Goal: Task Accomplishment & Management: Manage account settings

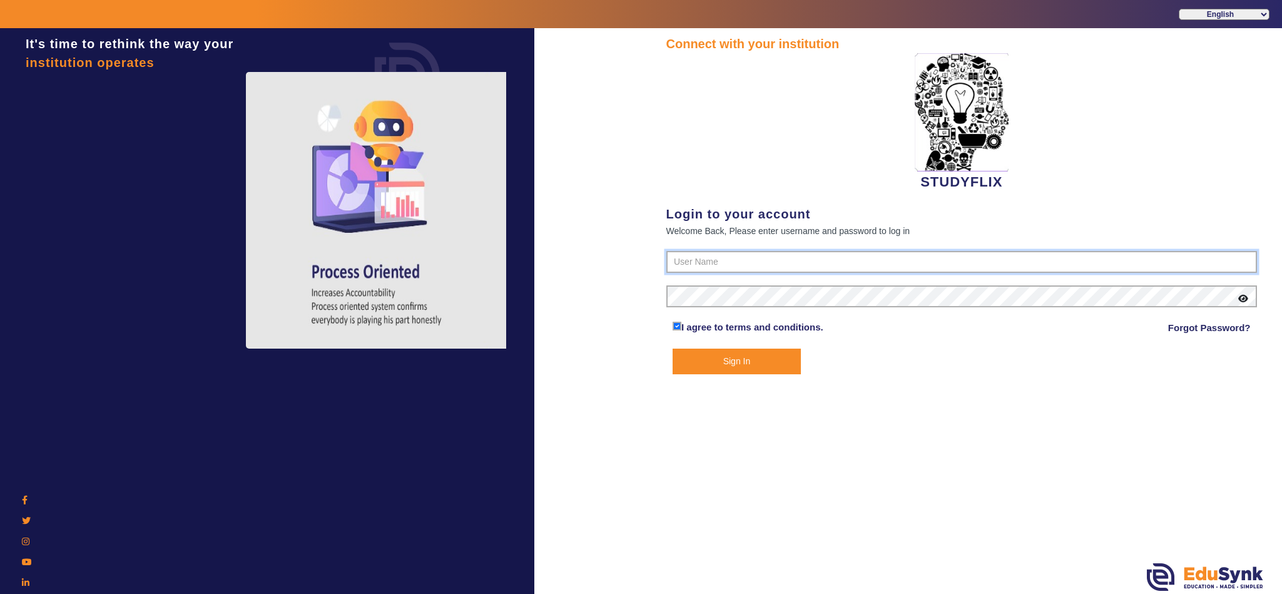
type input "6354922771"
click at [729, 365] on button "Sign In" at bounding box center [737, 362] width 128 height 26
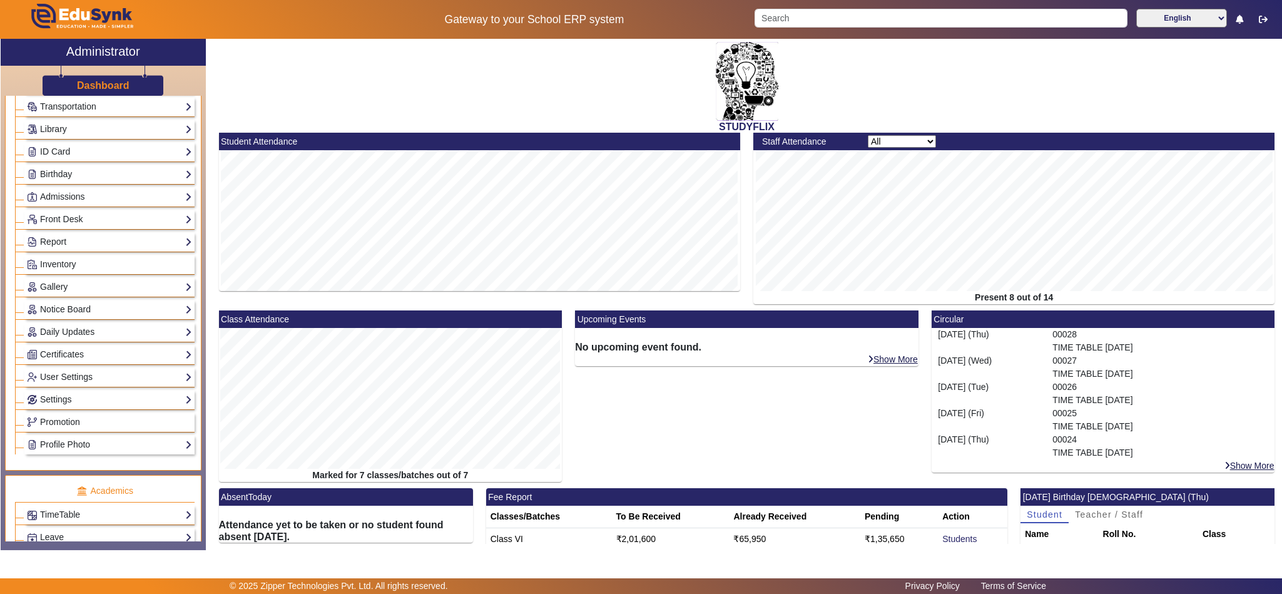
scroll to position [312, 0]
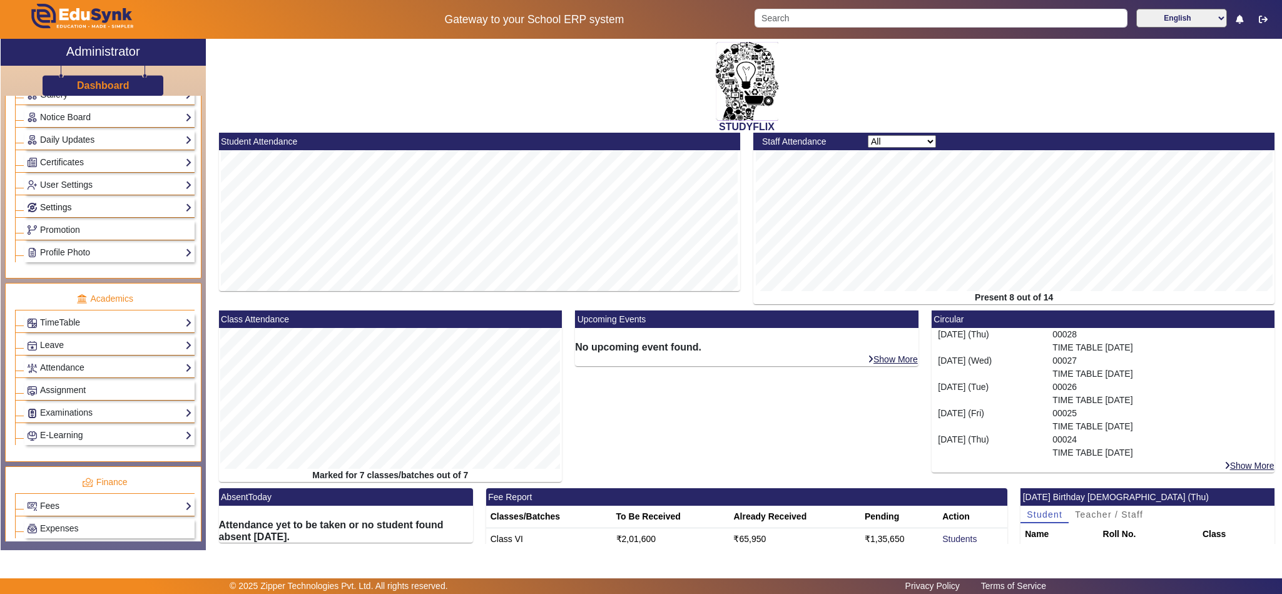
click at [53, 215] on link "Settings" at bounding box center [109, 207] width 165 height 14
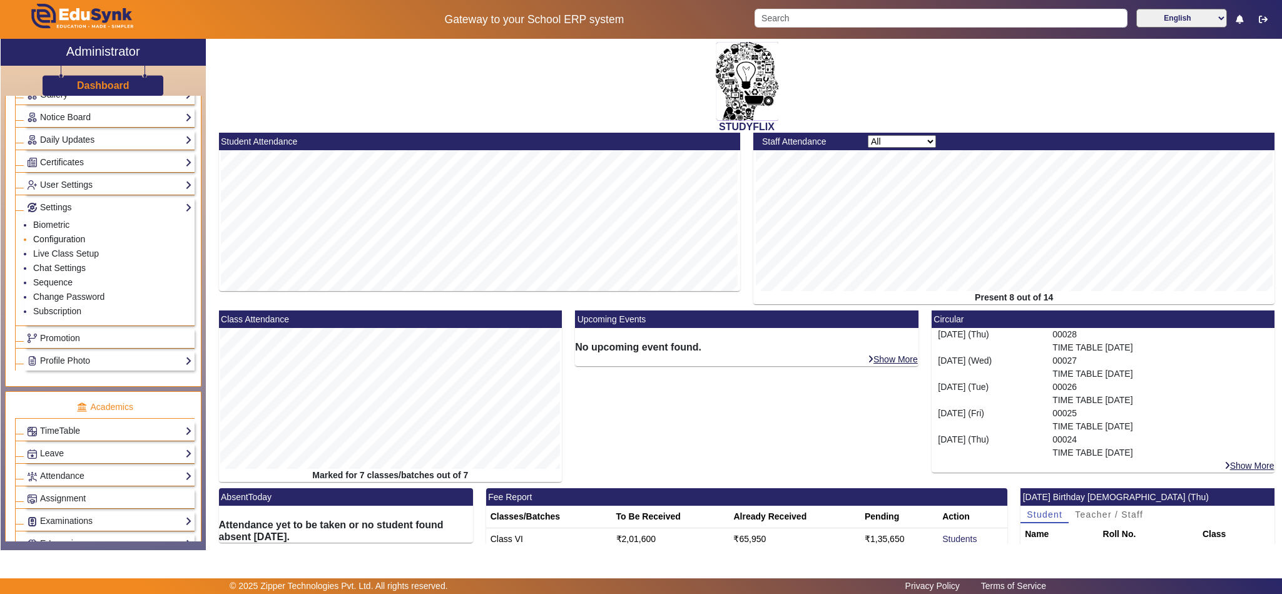
click at [70, 244] on link "Configuration" at bounding box center [59, 239] width 52 height 10
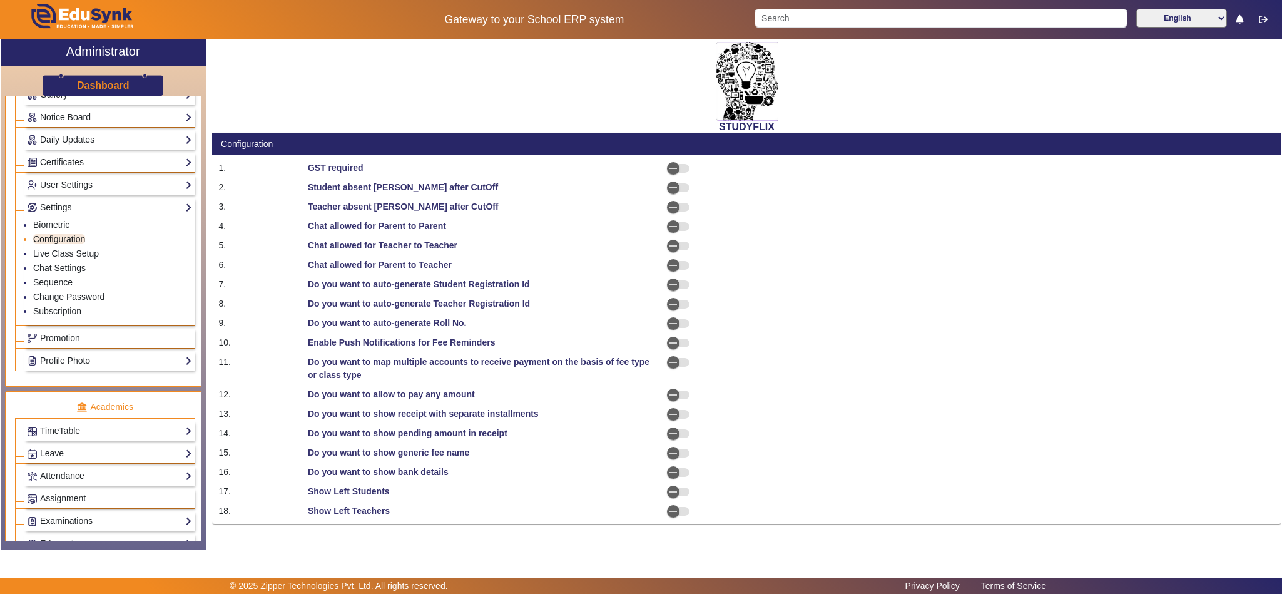
select select "AfterDueDate"
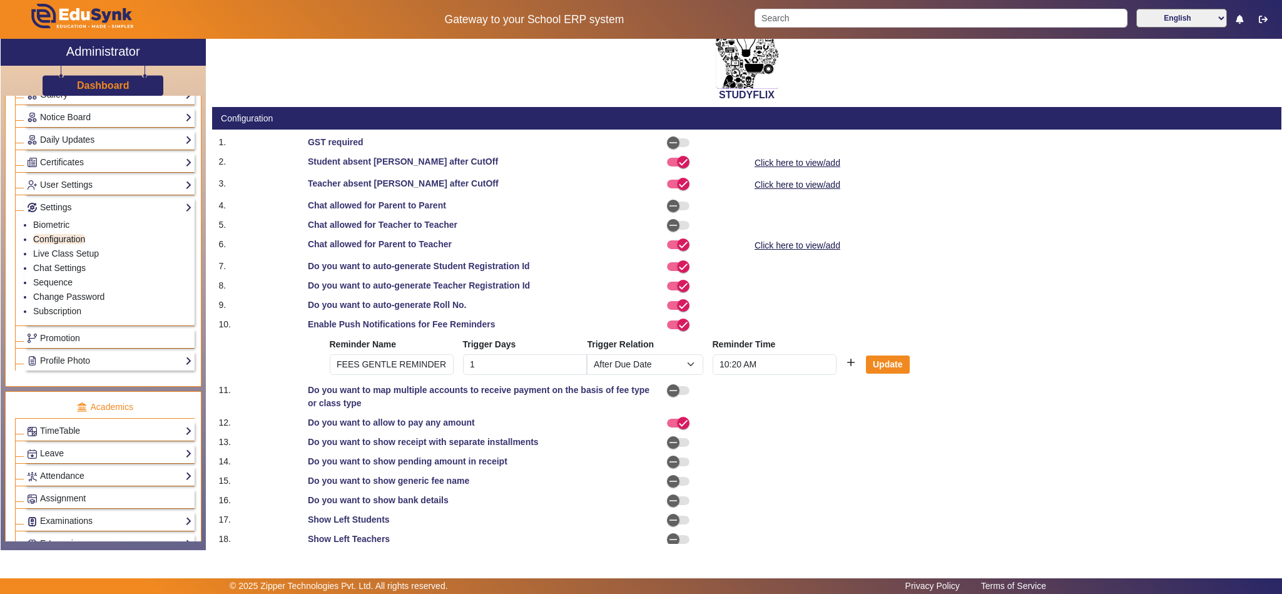
scroll to position [49, 0]
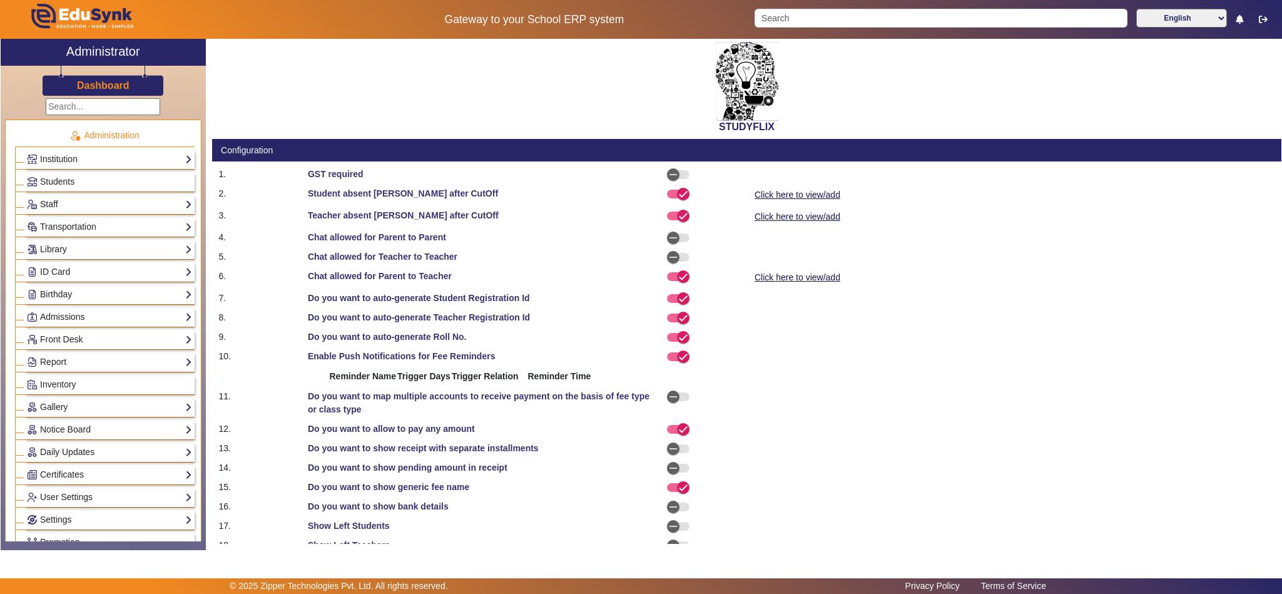
select select "AfterDueDate"
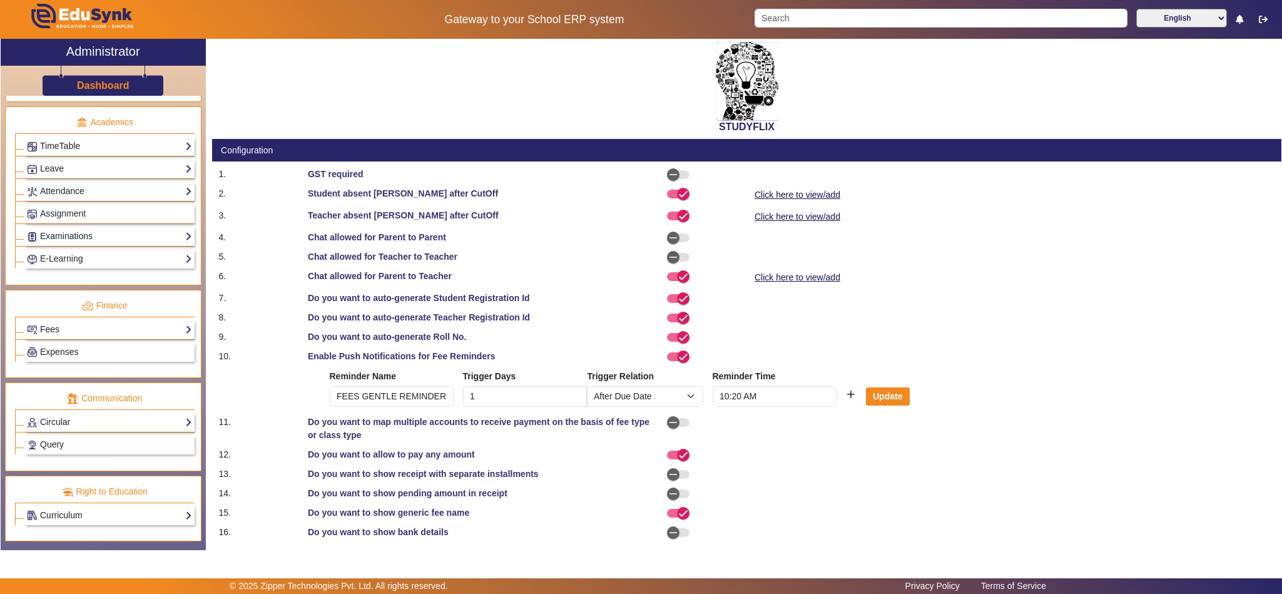
scroll to position [517, 0]
click at [58, 324] on link "Fees" at bounding box center [109, 329] width 165 height 14
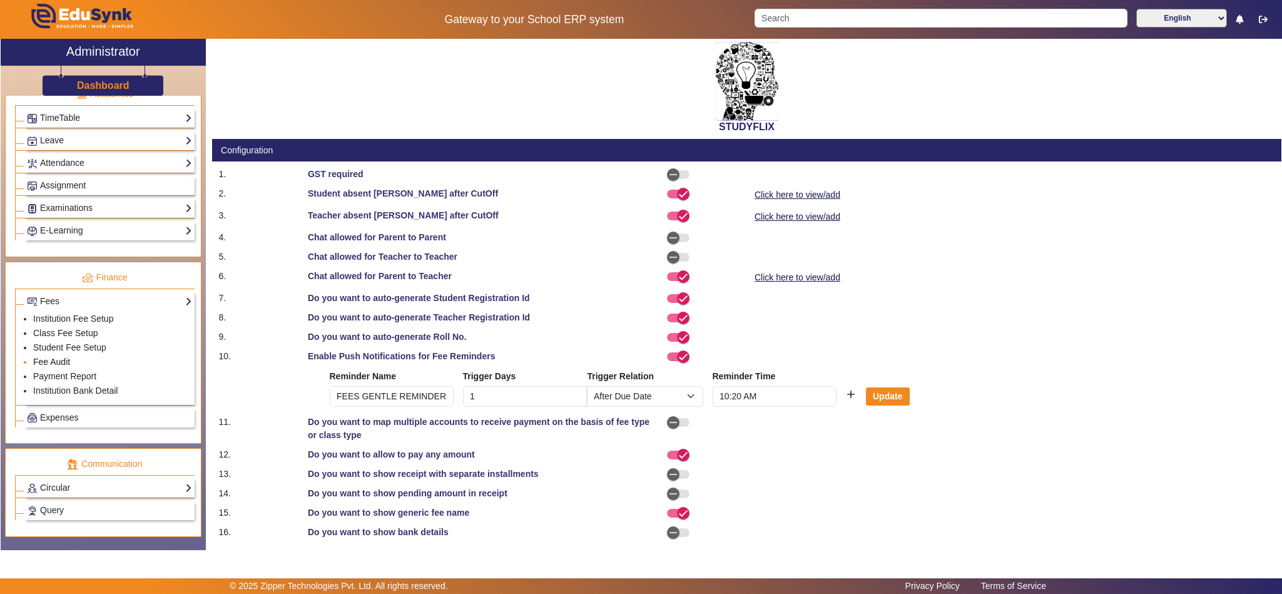
click at [53, 367] on link "Fee Audit" at bounding box center [51, 362] width 37 height 10
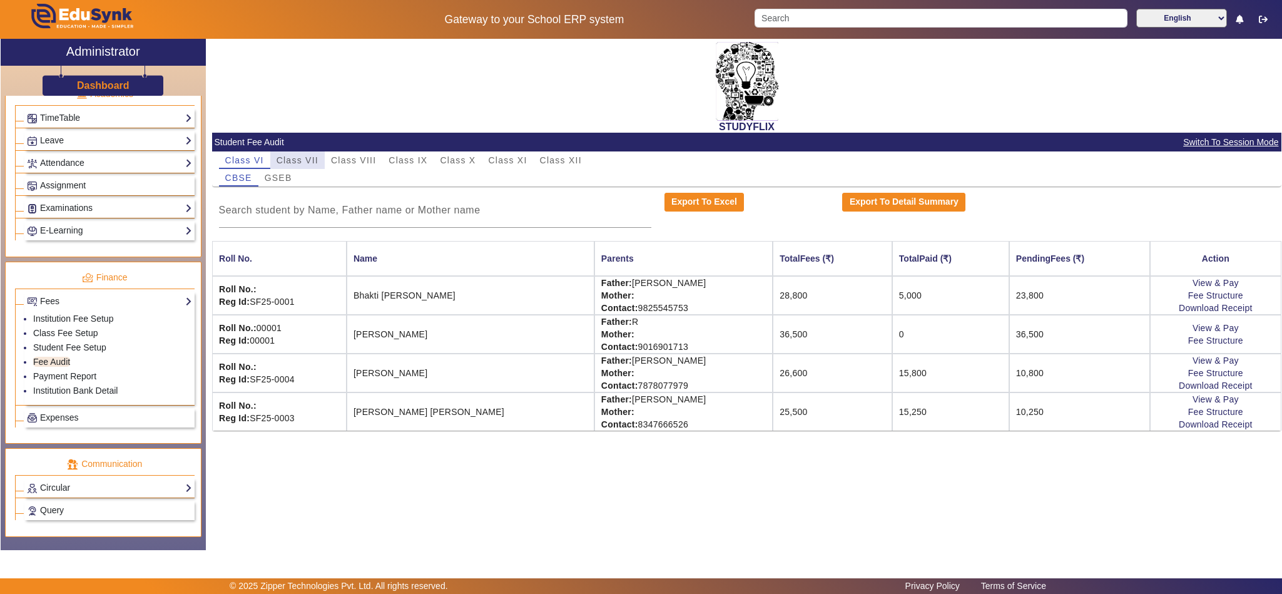
click at [302, 156] on span "Class VII" at bounding box center [298, 160] width 42 height 9
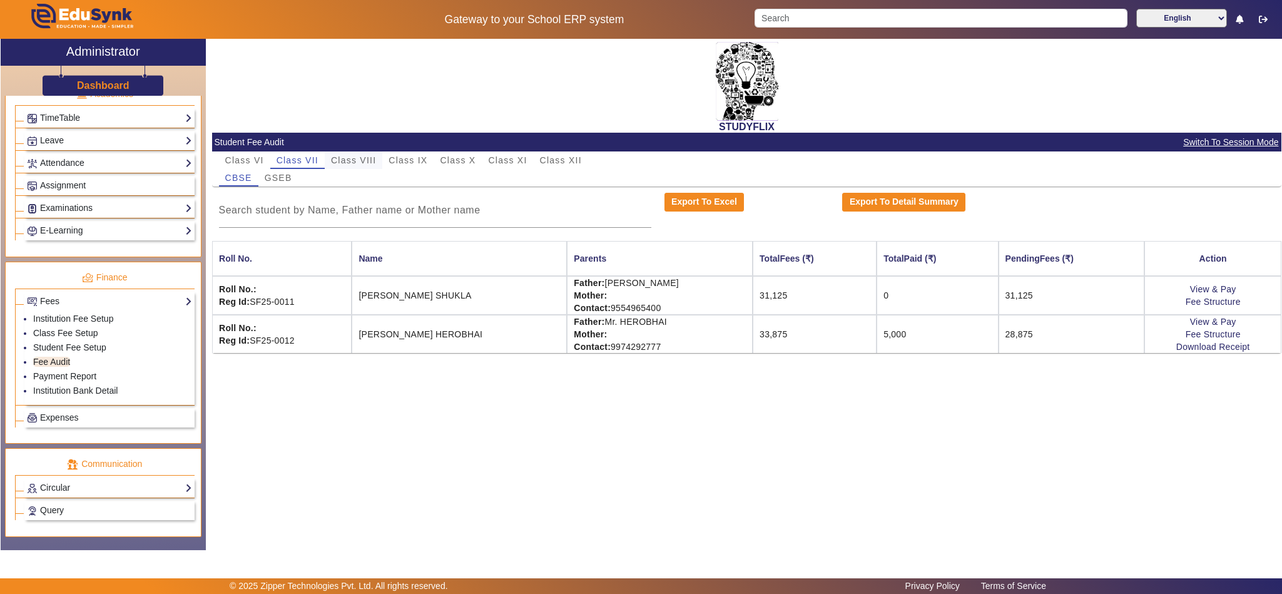
click at [372, 156] on span "Class VIII" at bounding box center [353, 160] width 45 height 9
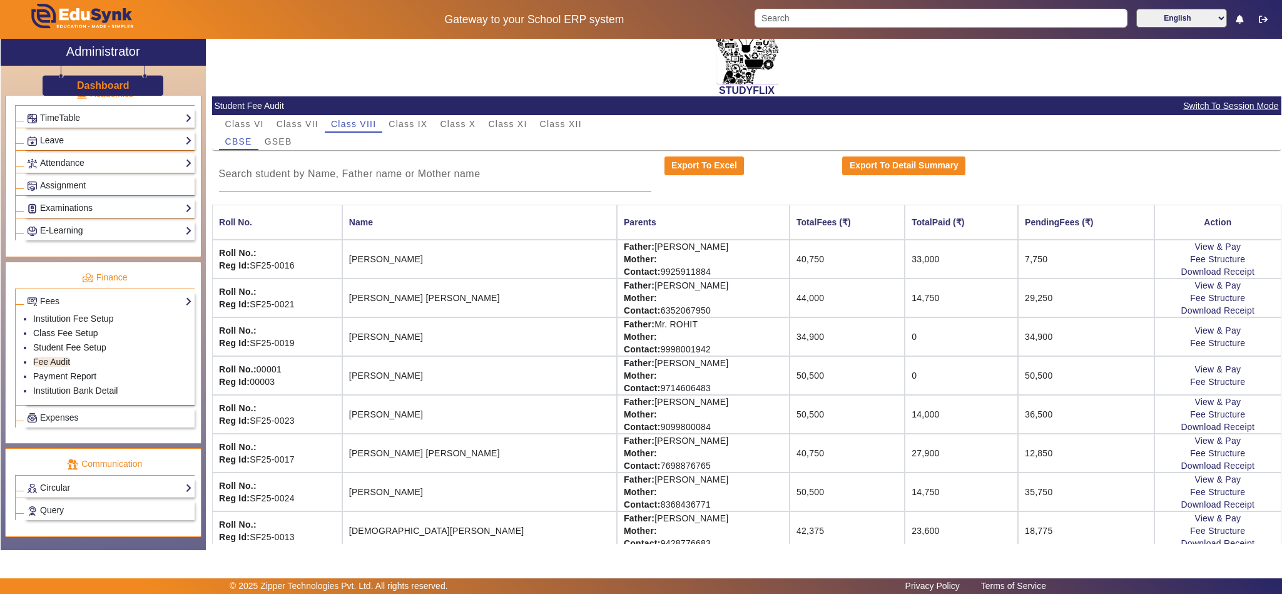
scroll to position [53, 0]
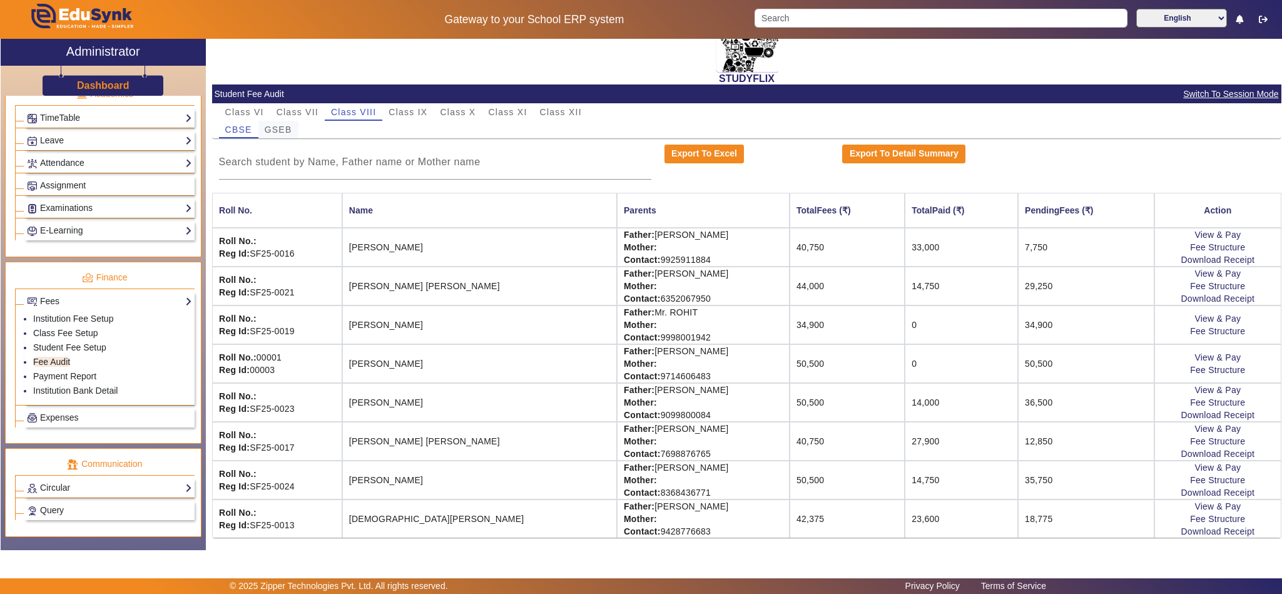
click at [286, 130] on span "GSEB" at bounding box center [279, 130] width 28 height 18
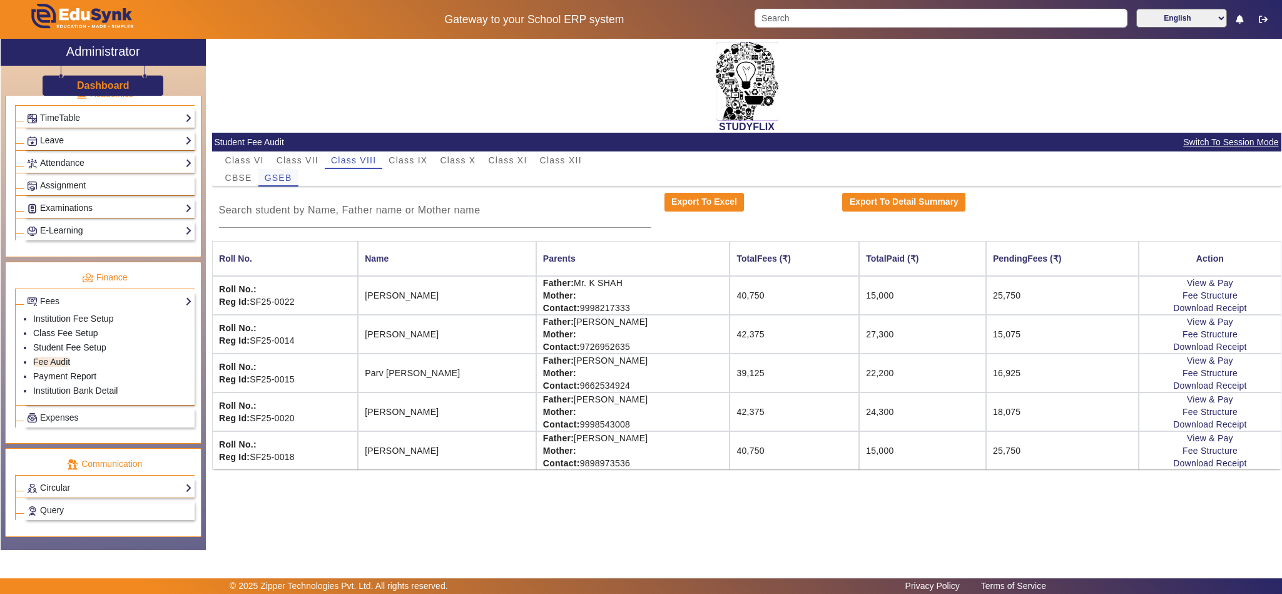
scroll to position [0, 0]
click at [1209, 280] on link "View & Pay" at bounding box center [1210, 283] width 46 height 10
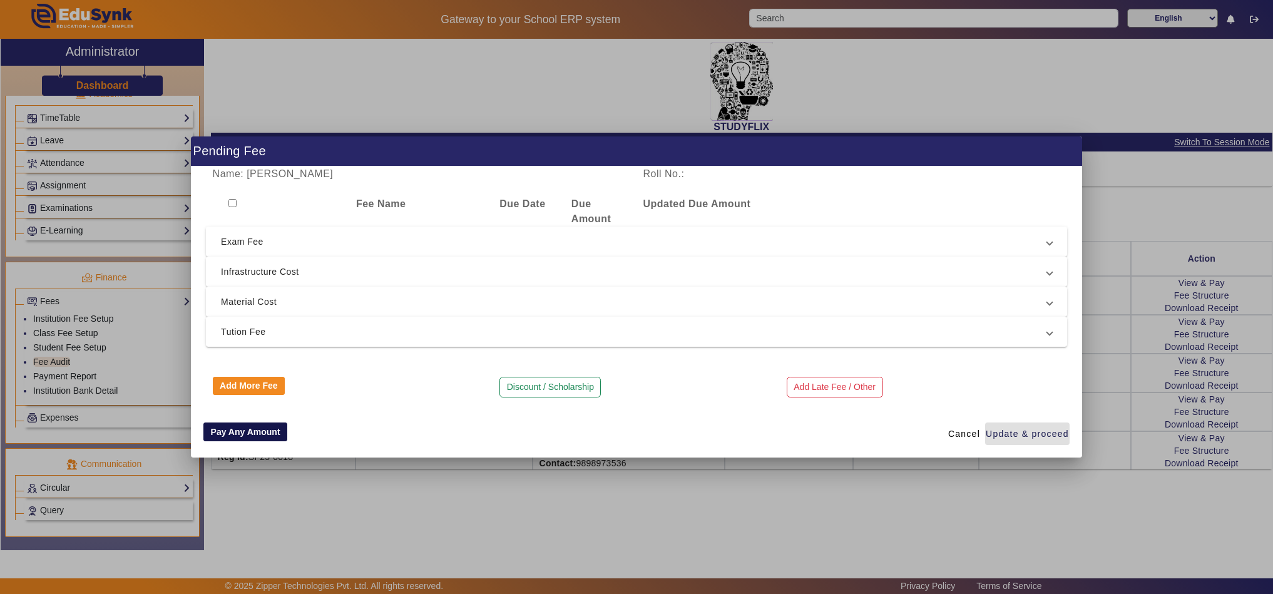
click at [242, 432] on button "Pay Any Amount" at bounding box center [245, 431] width 84 height 19
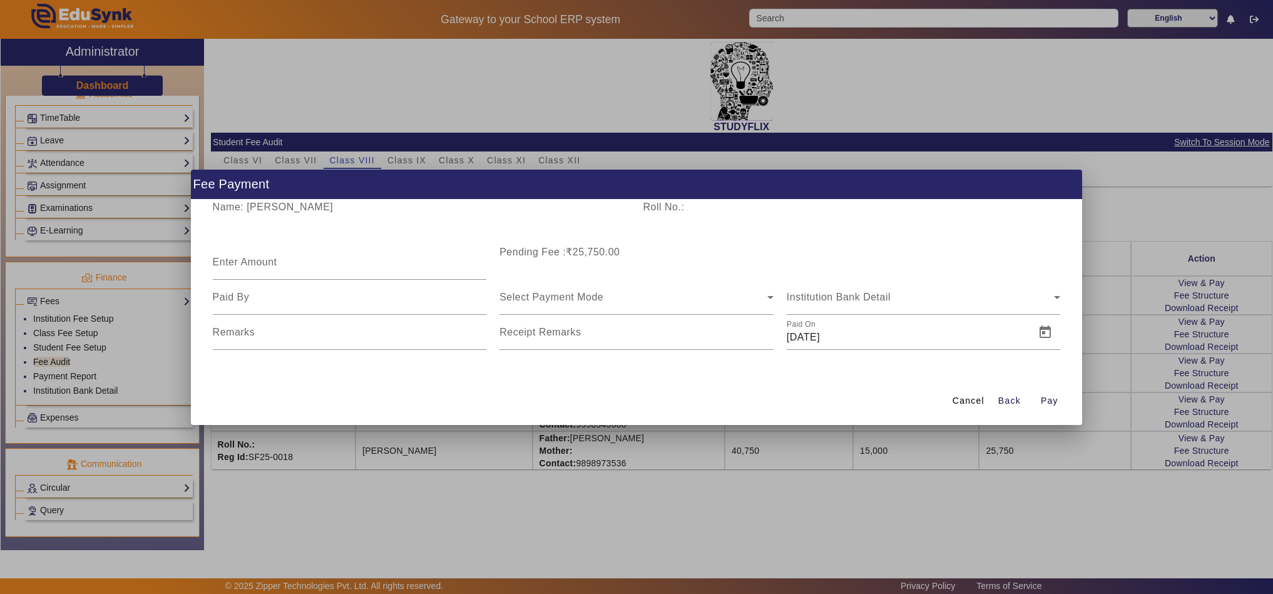
drag, startPoint x: 499, startPoint y: 252, endPoint x: 638, endPoint y: 254, distance: 138.9
click at [638, 254] on div "Pending Fee :₹25,750.00" at bounding box center [636, 262] width 287 height 35
click at [340, 265] on input "Enter Amount" at bounding box center [350, 267] width 274 height 15
click at [969, 399] on span "Cancel" at bounding box center [969, 400] width 32 height 13
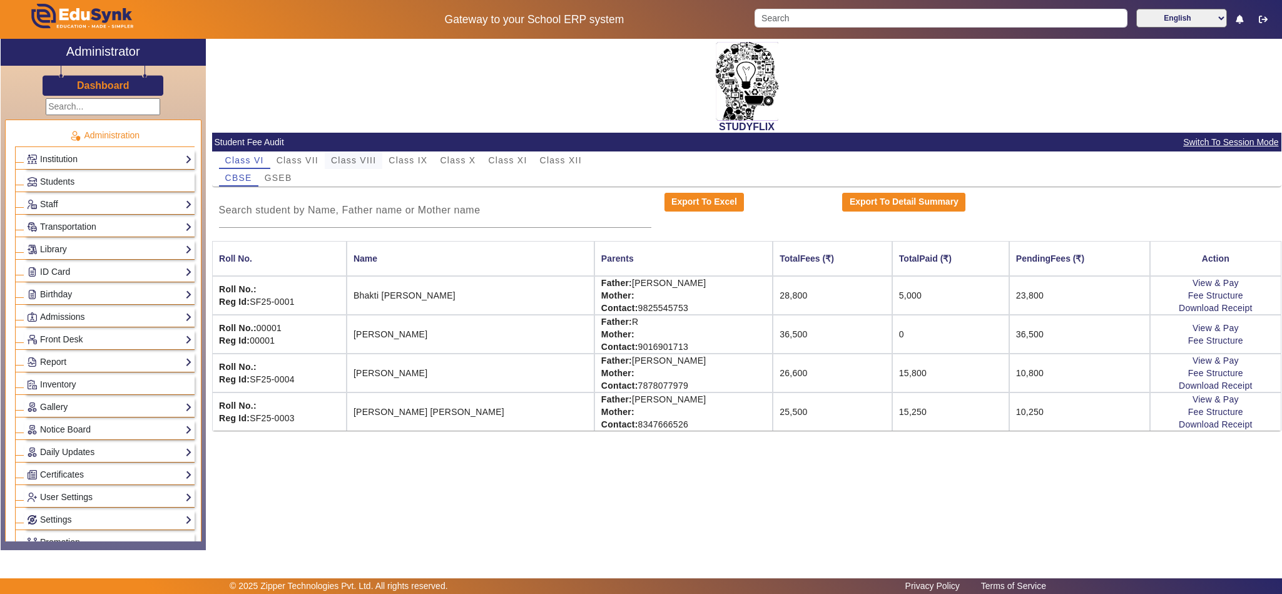
click at [368, 156] on span "Class VIII" at bounding box center [353, 160] width 45 height 9
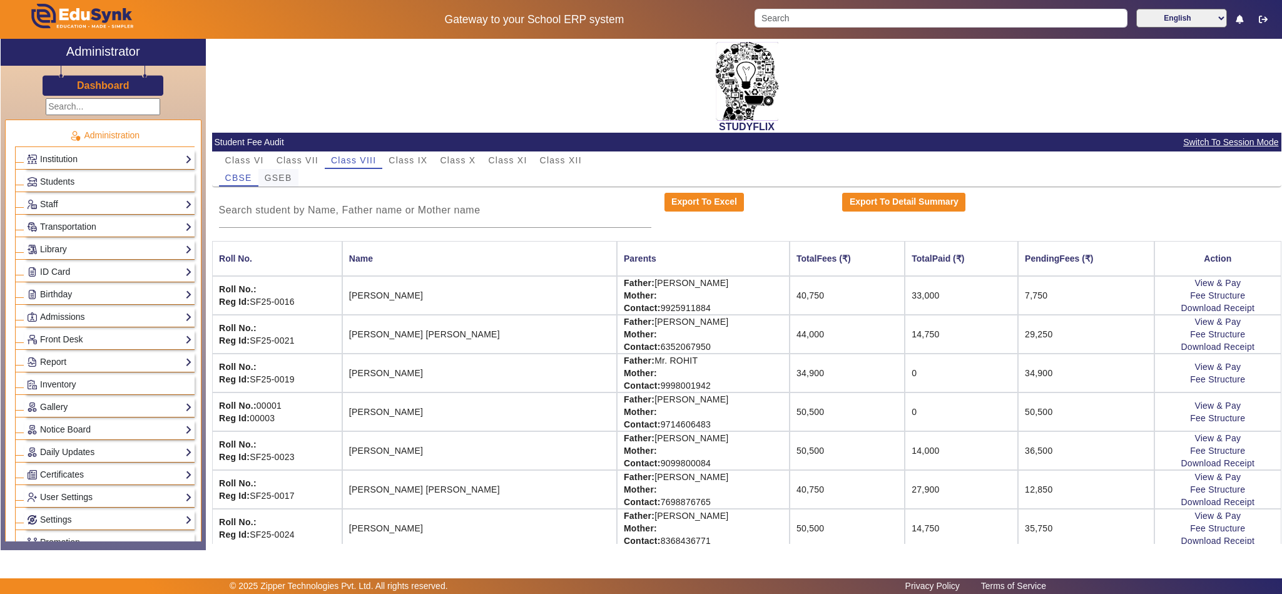
click at [282, 177] on span "GSEB" at bounding box center [279, 177] width 28 height 9
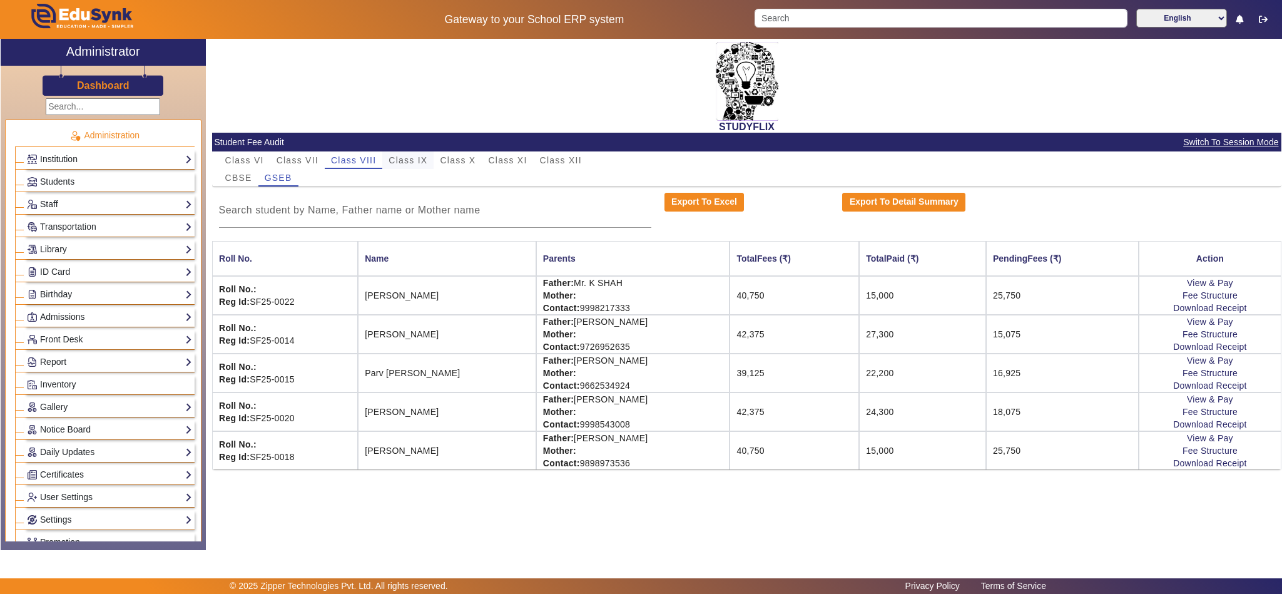
click at [419, 158] on span "Class IX" at bounding box center [408, 160] width 39 height 9
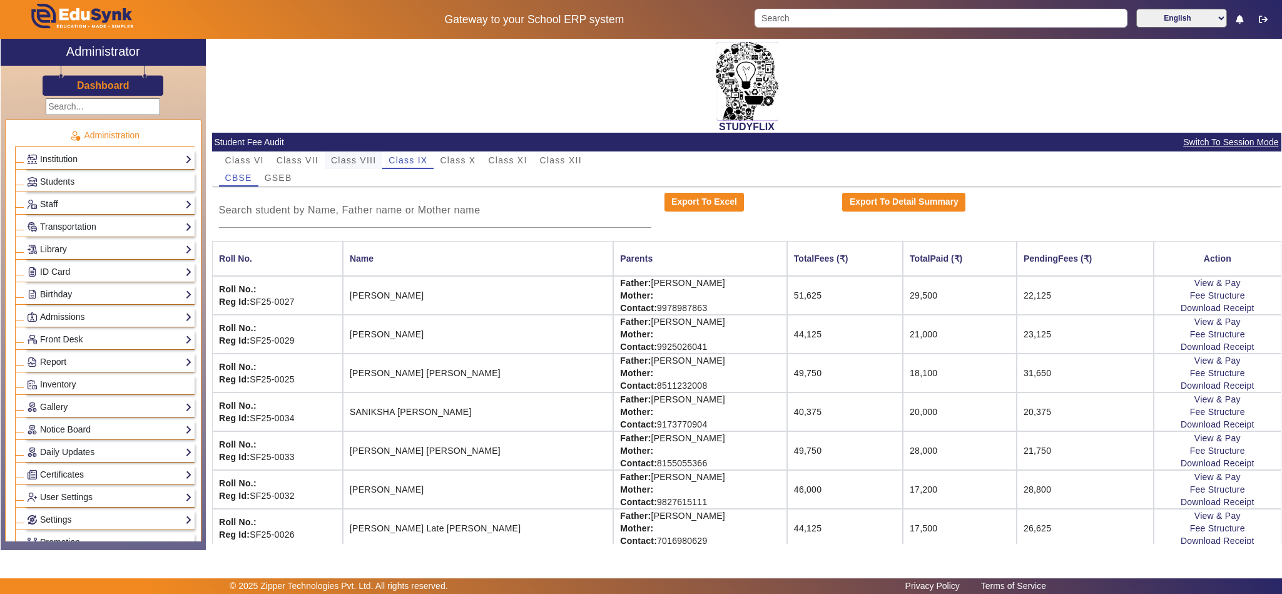
click at [351, 156] on span "Class VIII" at bounding box center [353, 160] width 45 height 9
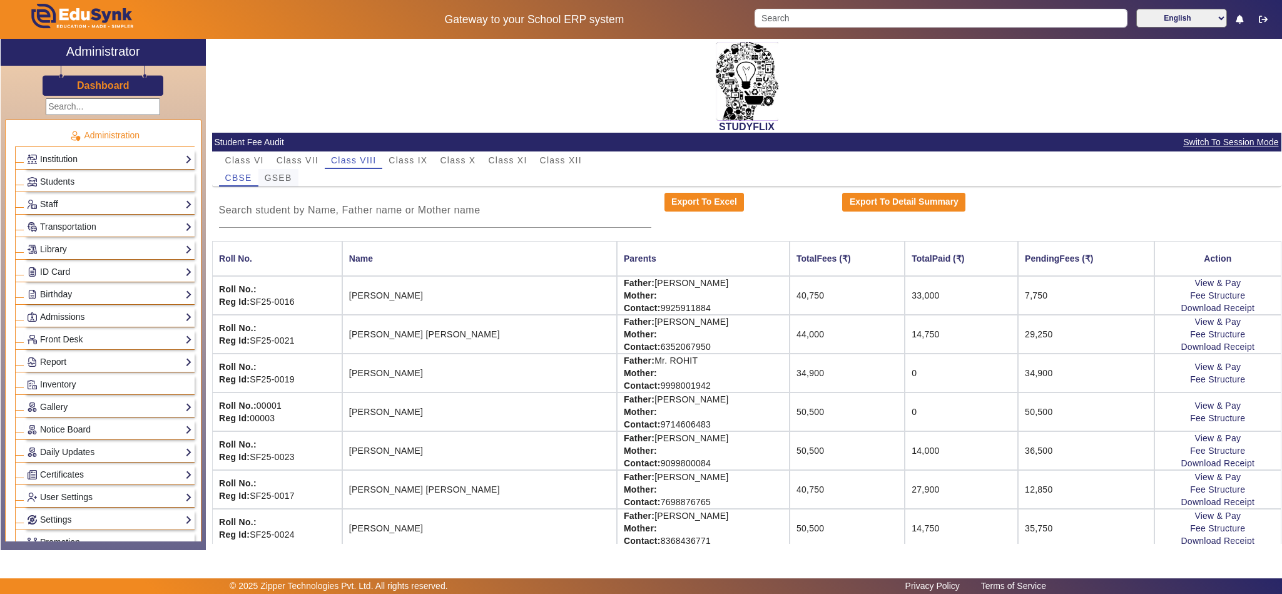
click at [274, 178] on span "GSEB" at bounding box center [279, 177] width 28 height 9
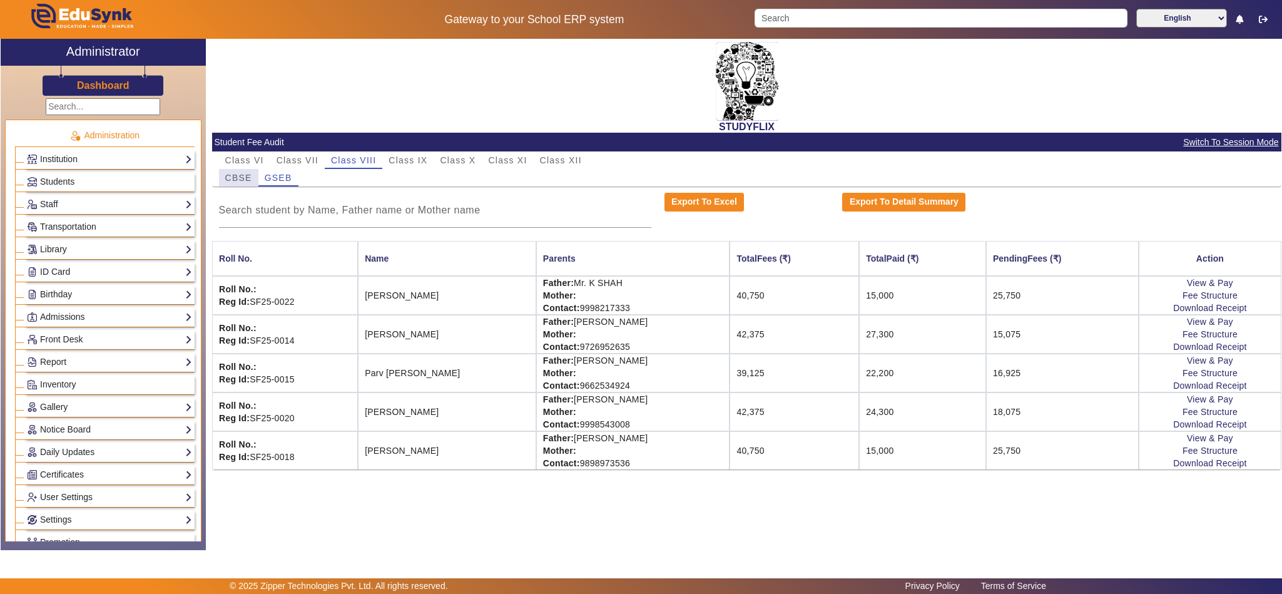
click at [229, 178] on span "CBSE" at bounding box center [238, 177] width 27 height 9
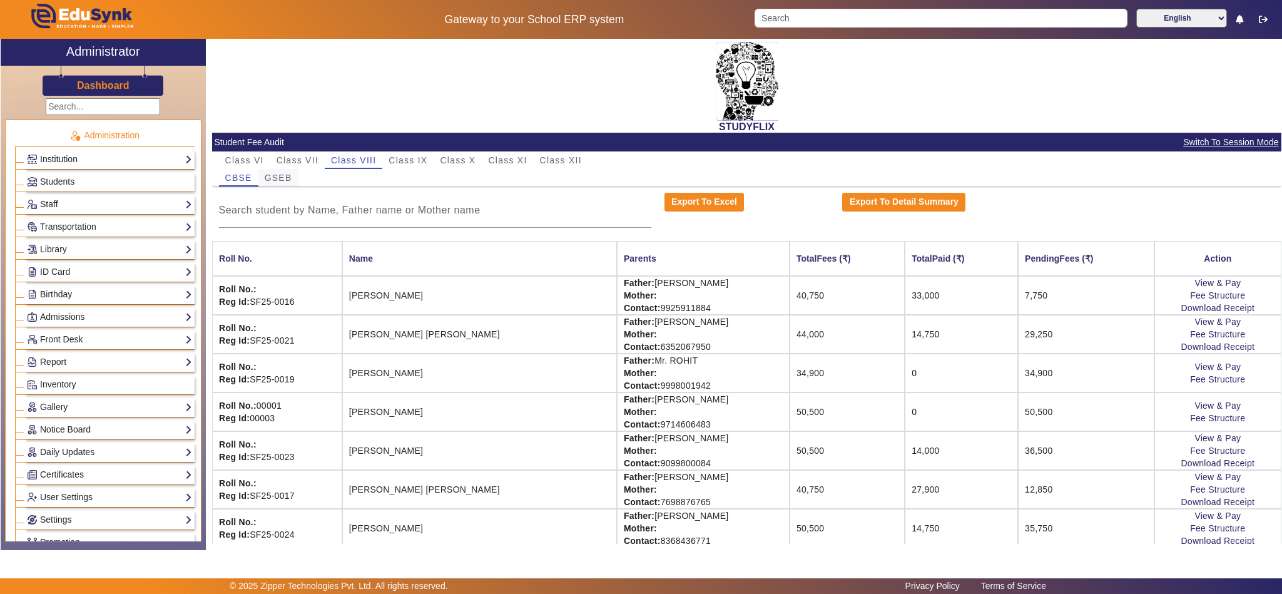
click at [280, 180] on span "GSEB" at bounding box center [279, 177] width 28 height 9
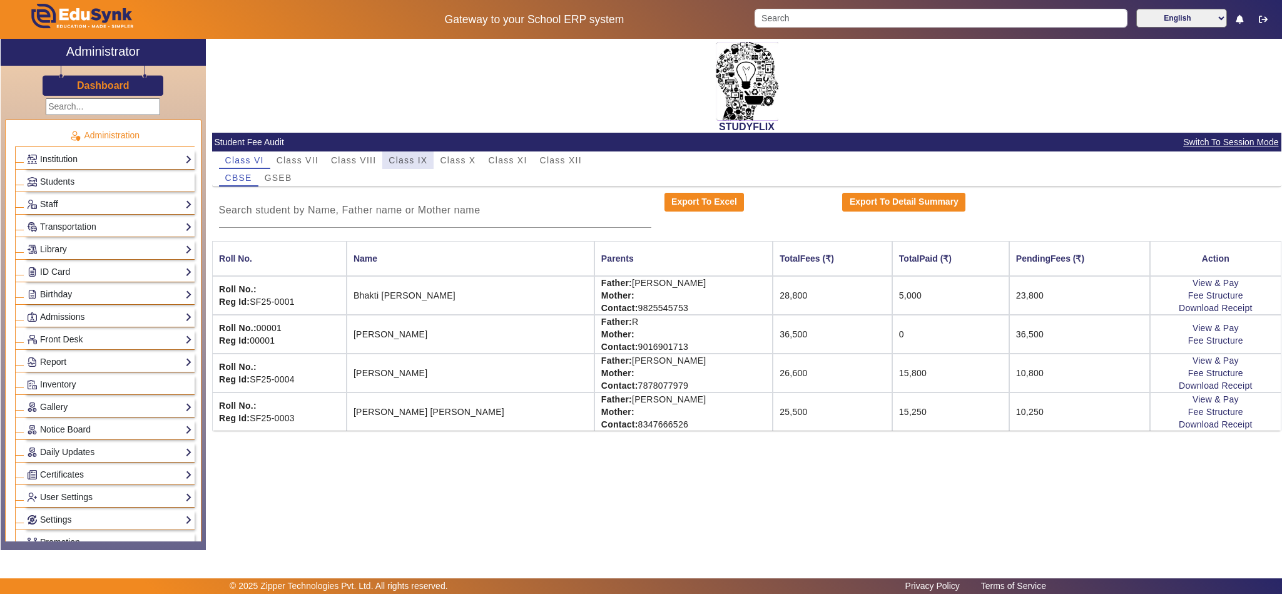
click at [400, 162] on span "Class IX" at bounding box center [408, 160] width 39 height 9
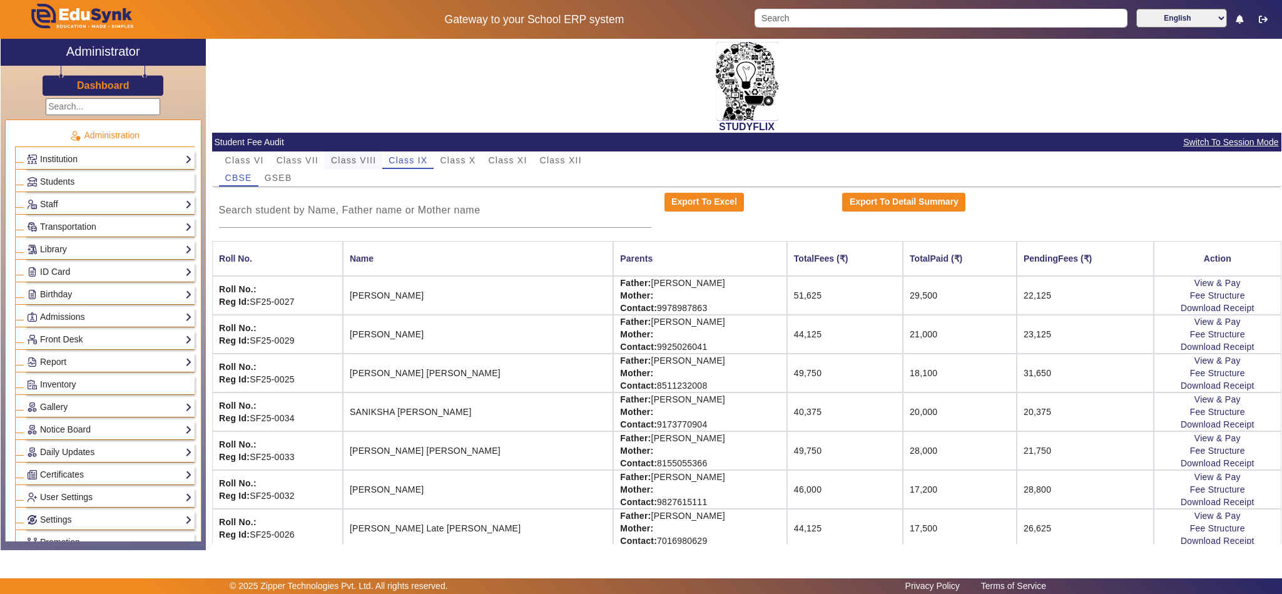
click at [363, 162] on span "Class VIII" at bounding box center [353, 160] width 45 height 9
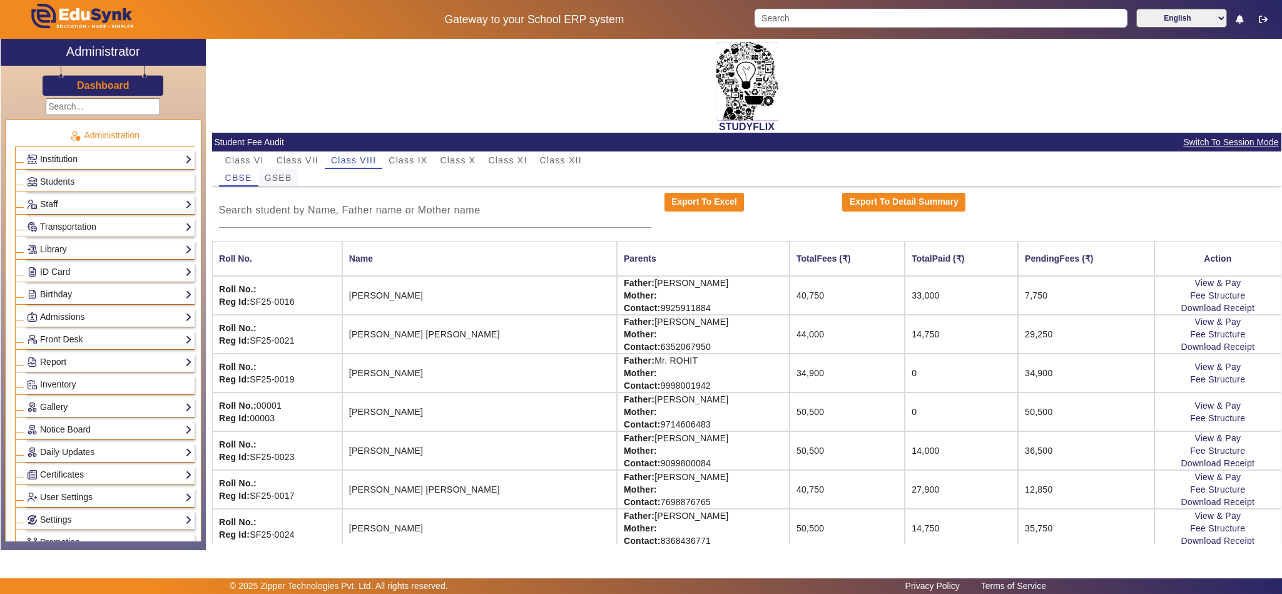
click at [273, 175] on span "GSEB" at bounding box center [279, 177] width 28 height 9
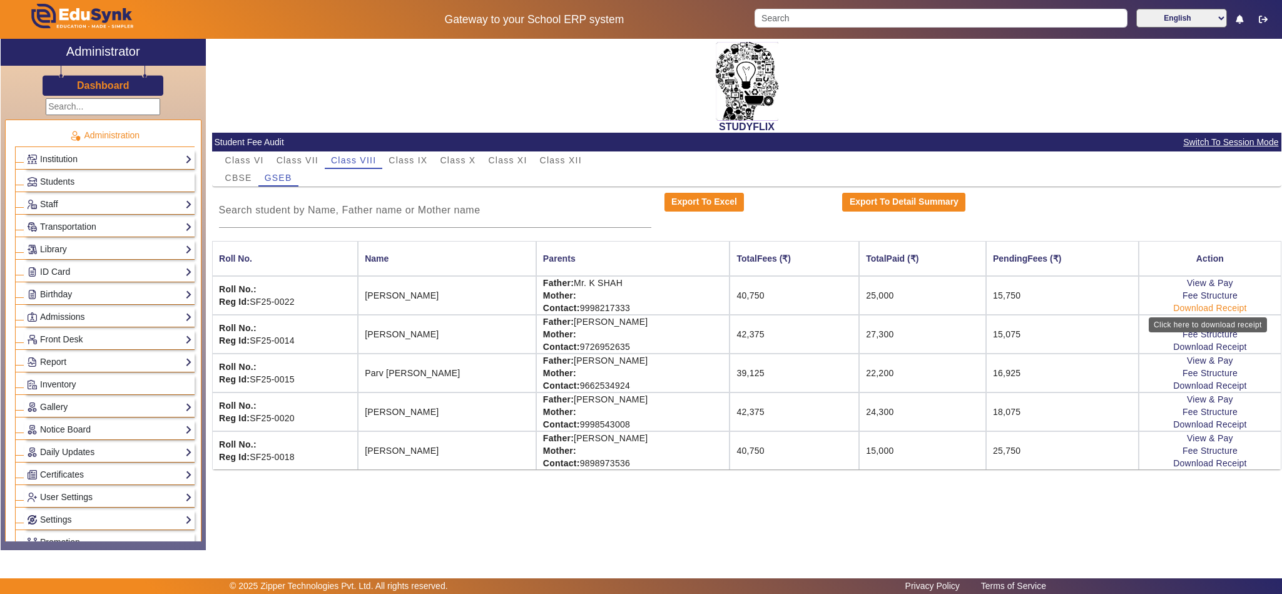
click at [1206, 310] on link "Download Receipt" at bounding box center [1210, 308] width 74 height 10
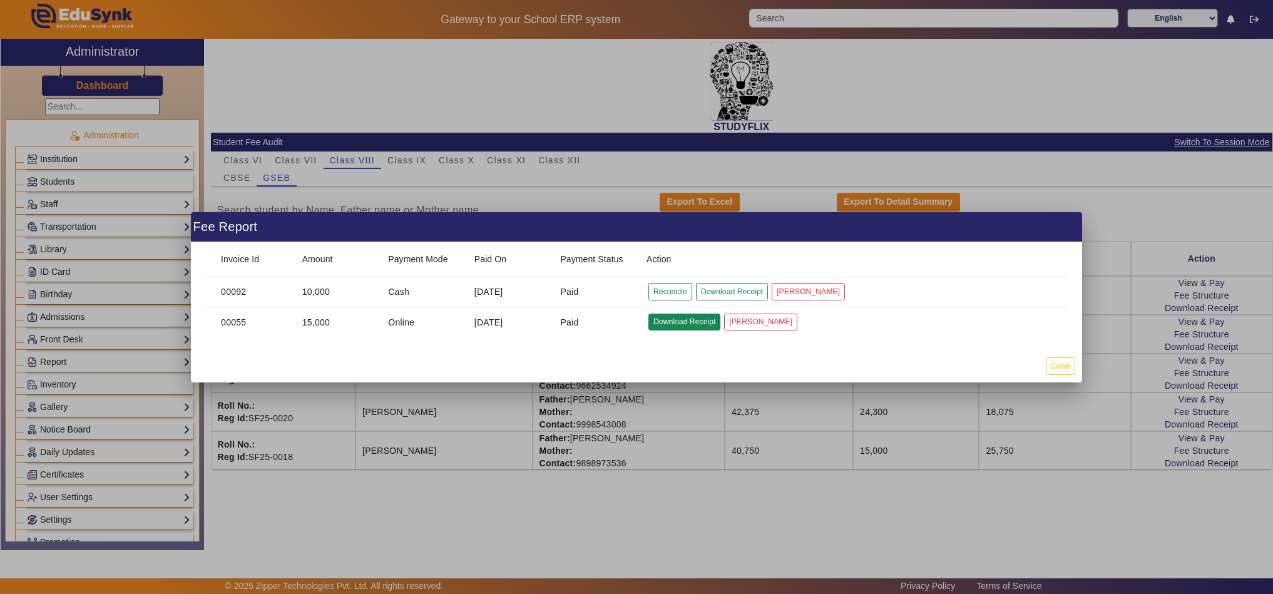
click at [693, 322] on button "Download Receipt" at bounding box center [684, 322] width 72 height 17
click at [740, 293] on button "Download Receipt" at bounding box center [732, 291] width 72 height 17
click at [732, 293] on button "Download Receipt" at bounding box center [732, 291] width 72 height 17
click at [1061, 367] on button "Close" at bounding box center [1060, 365] width 29 height 17
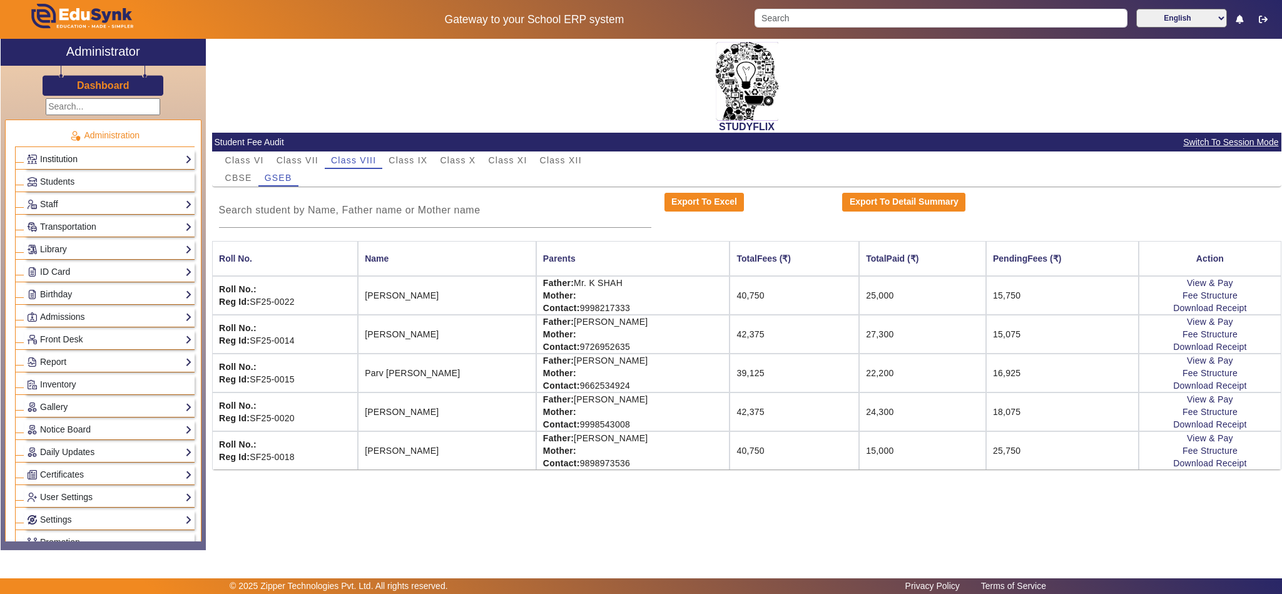
click at [79, 161] on link "Institution" at bounding box center [109, 159] width 165 height 14
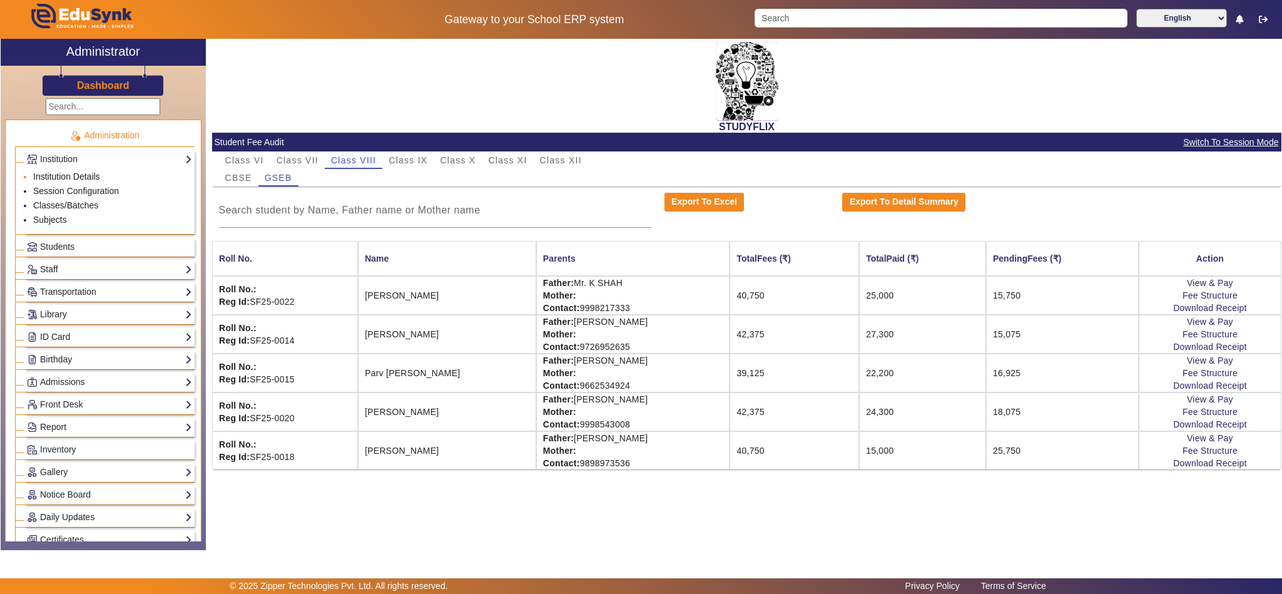
click at [81, 175] on link "Institution Details" at bounding box center [66, 176] width 67 height 10
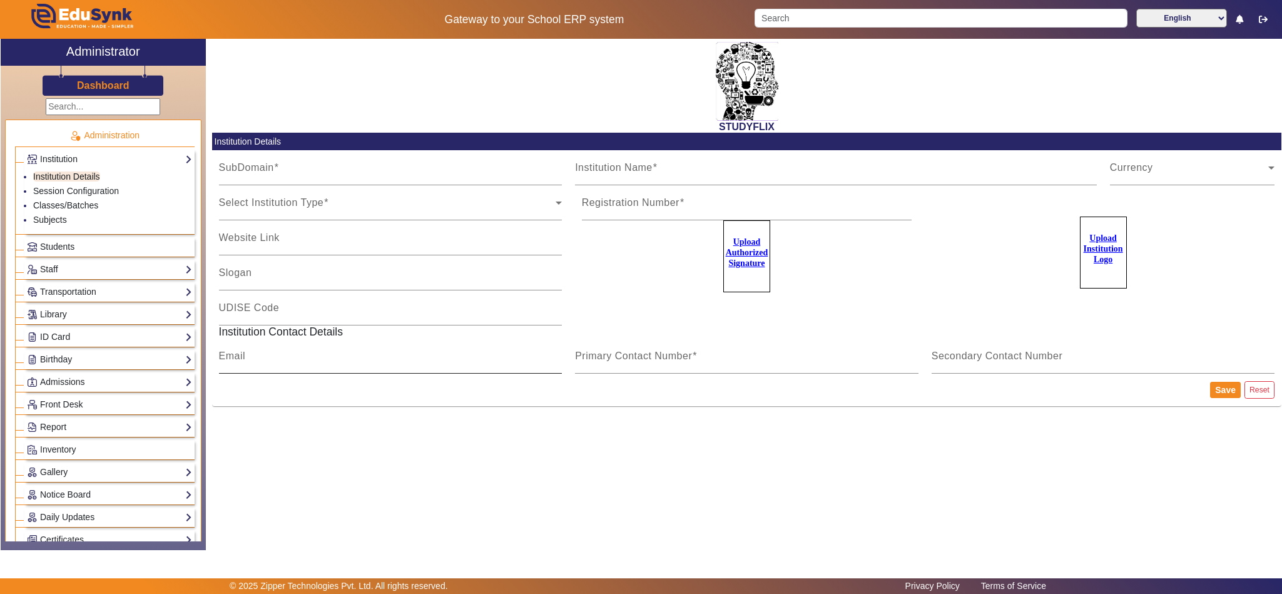
type input "StudyflixGJ"
type input "STUDYFLIX"
type input "Centre of Excellence"
type input "ashutosh.l.kataria@gmail.com"
type input "6354922771"
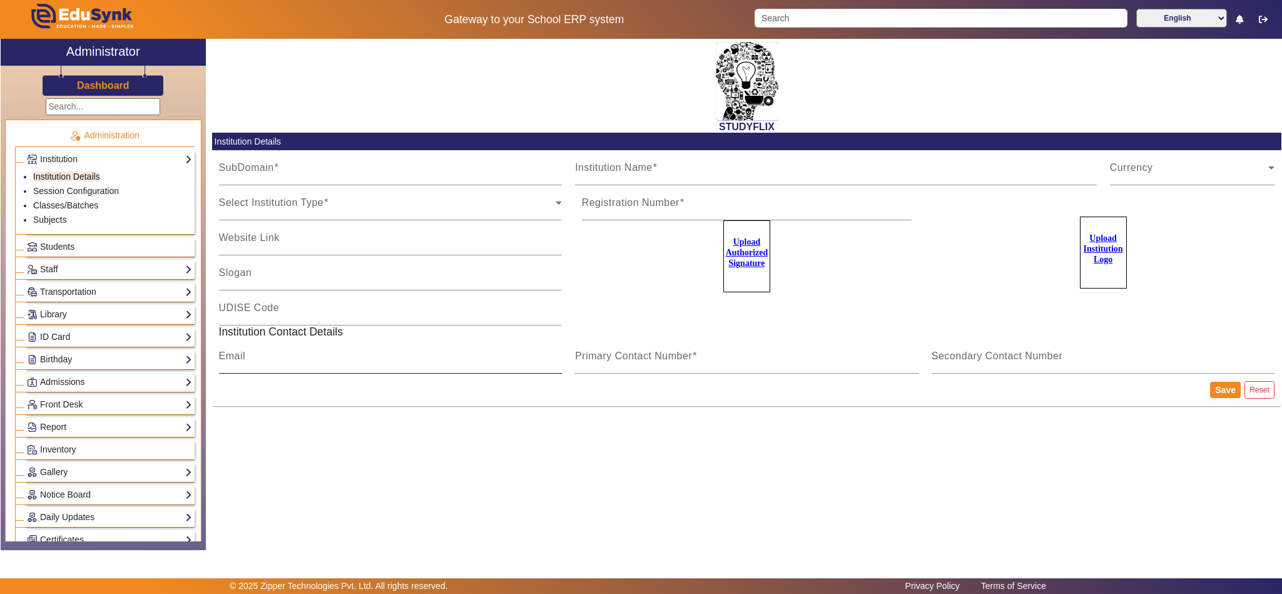
type input "9974211266"
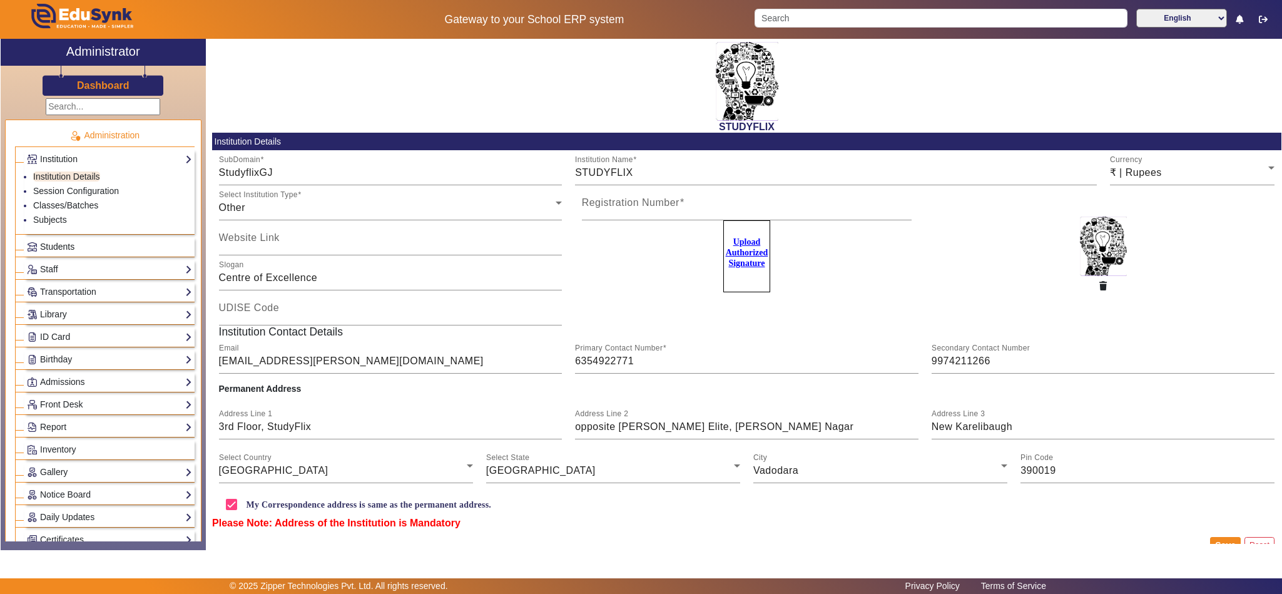
click at [55, 247] on span "Students" at bounding box center [57, 247] width 34 height 10
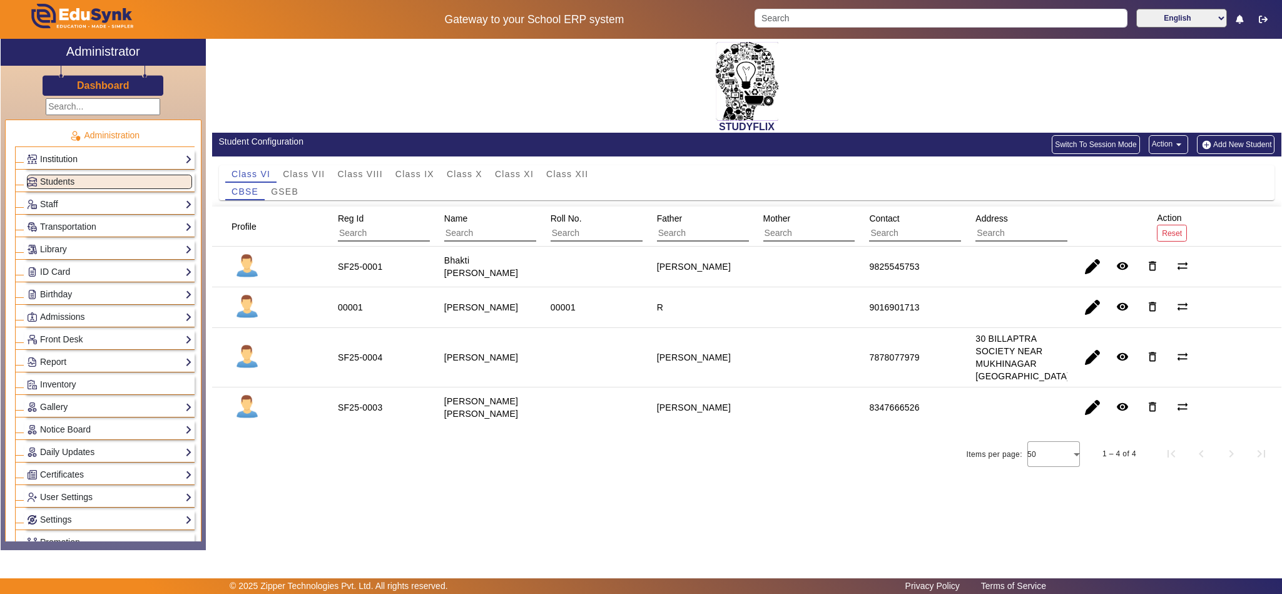
click at [55, 158] on link "Institution" at bounding box center [109, 159] width 165 height 14
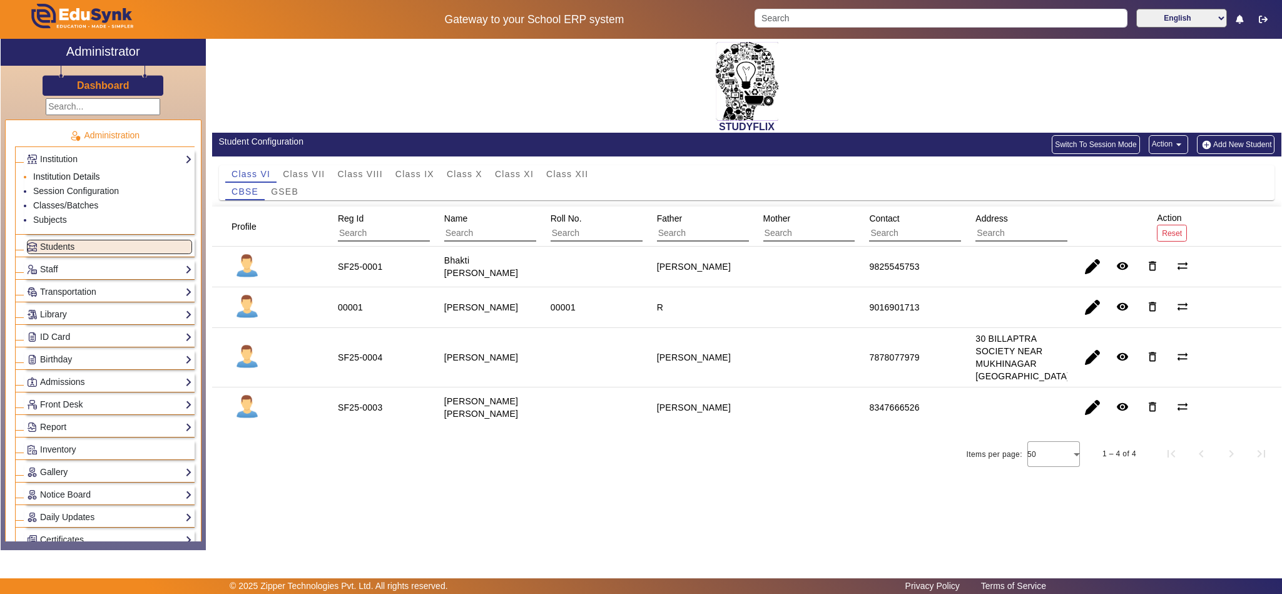
click at [90, 175] on link "Institution Details" at bounding box center [66, 176] width 67 height 10
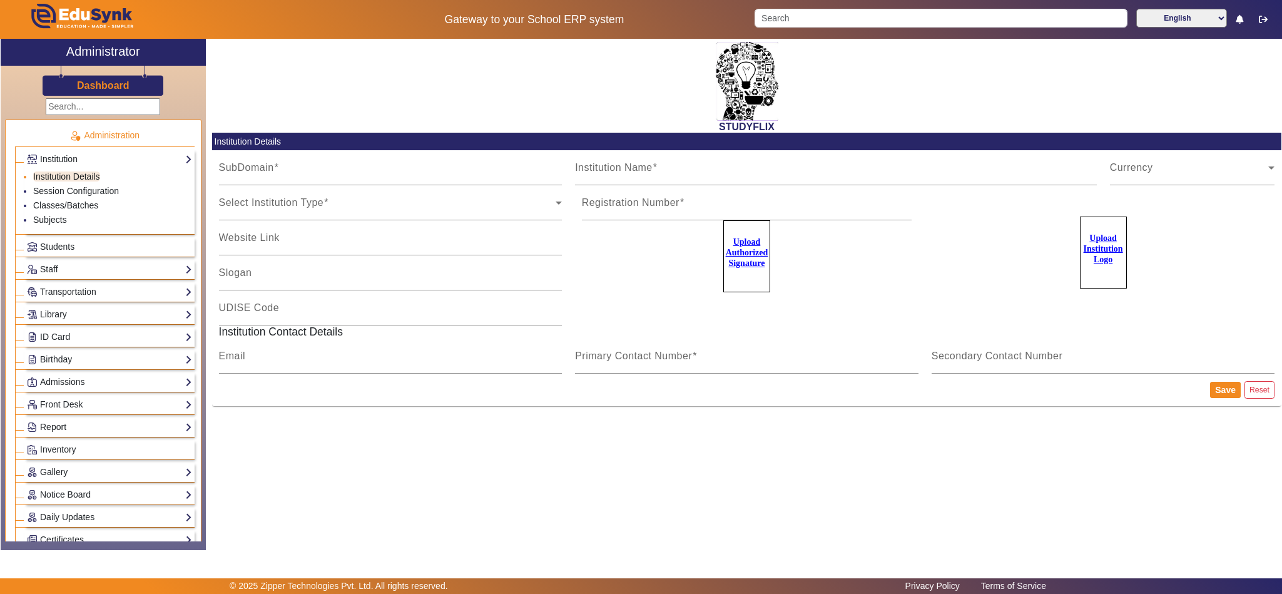
type input "StudyflixGJ"
type input "STUDYFLIX"
type input "Centre of Excellence"
type input "ashutosh.l.kataria@gmail.com"
type input "6354922771"
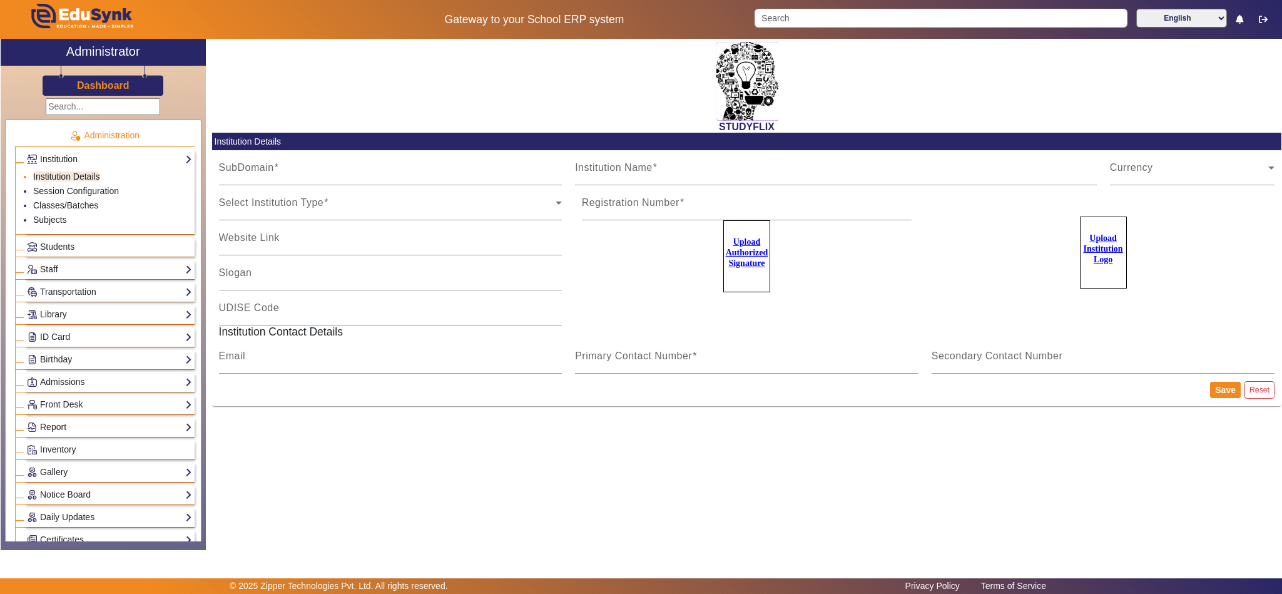
type input "9974211266"
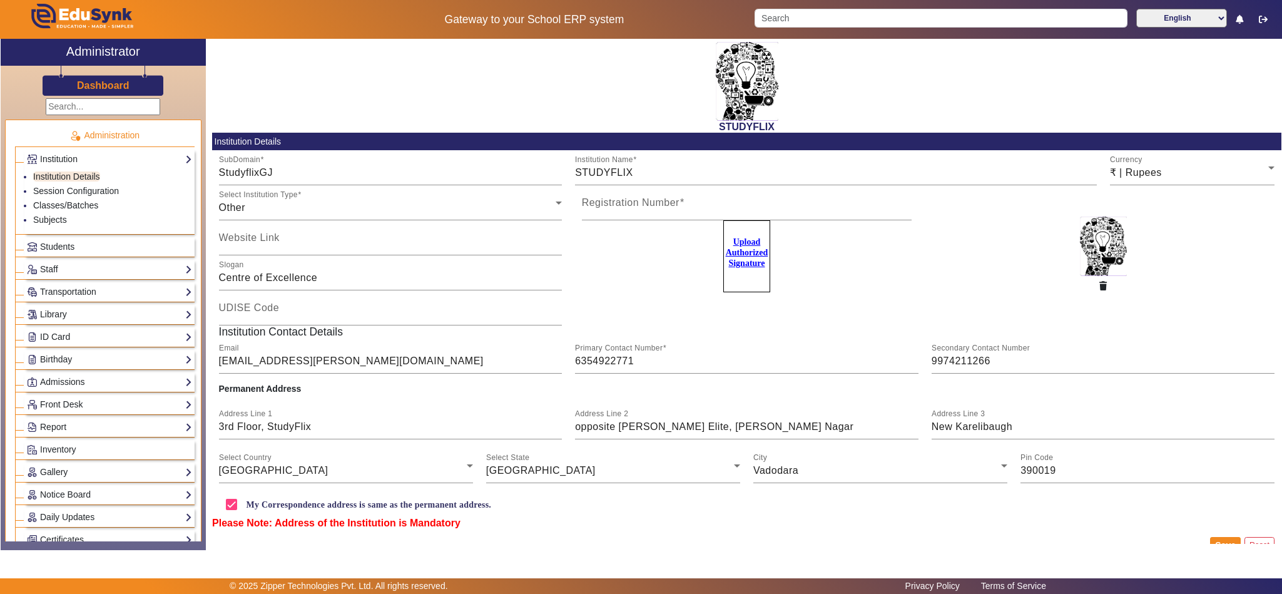
click at [746, 255] on u "Upload Authorized Signature" at bounding box center [747, 252] width 43 height 31
click at [0, 0] on input "Upload Authorized Signature" at bounding box center [0, 0] width 0 height 0
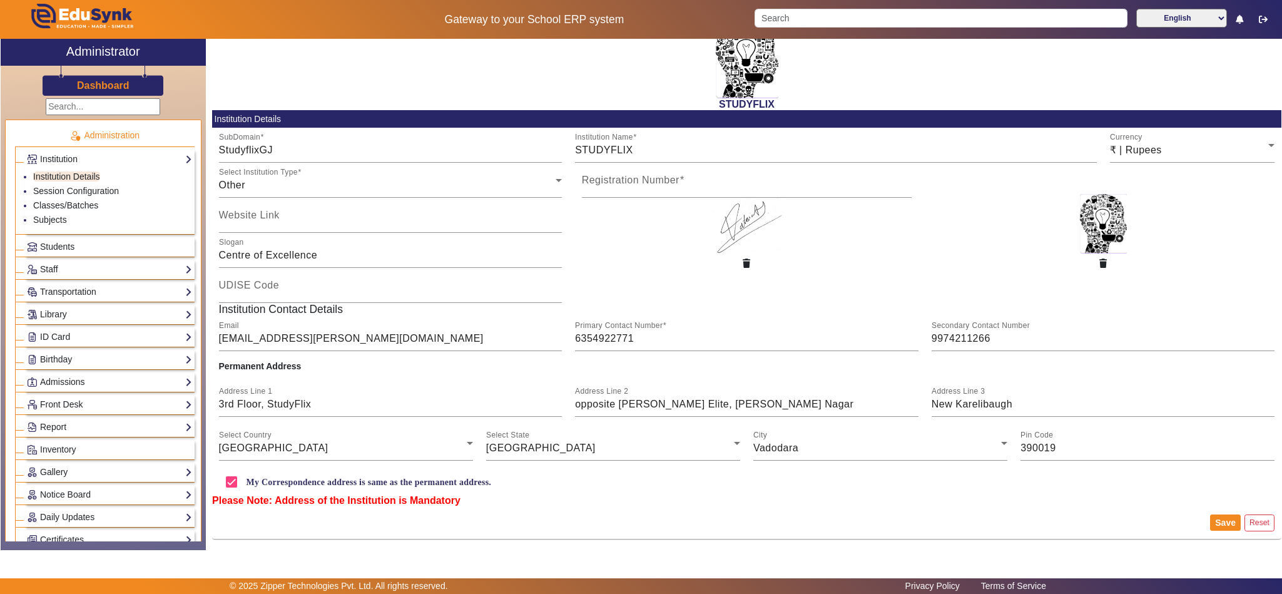
scroll to position [23, 0]
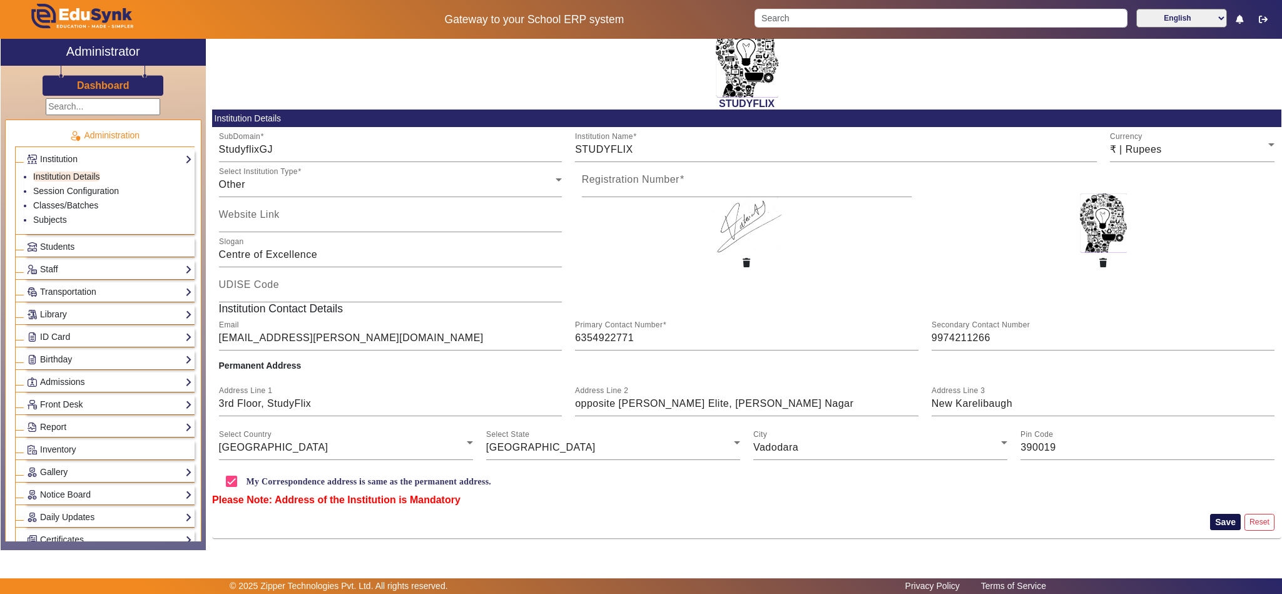
click at [1210, 524] on button "Save" at bounding box center [1225, 522] width 31 height 16
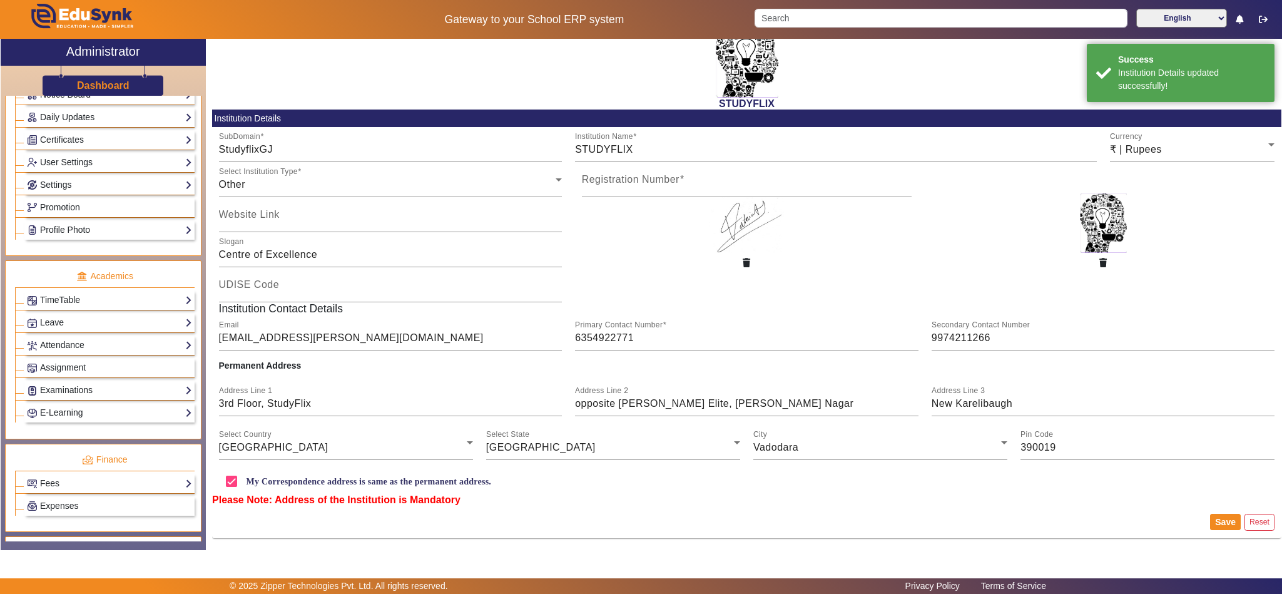
scroll to position [469, 0]
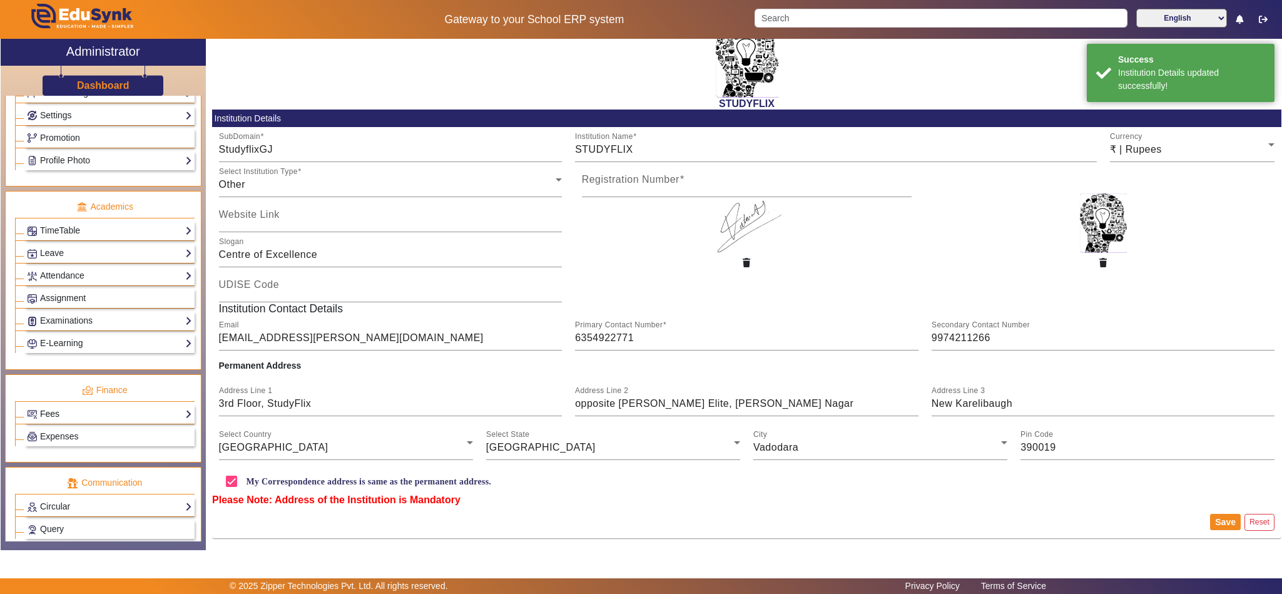
click at [70, 421] on link "Fees" at bounding box center [109, 414] width 165 height 14
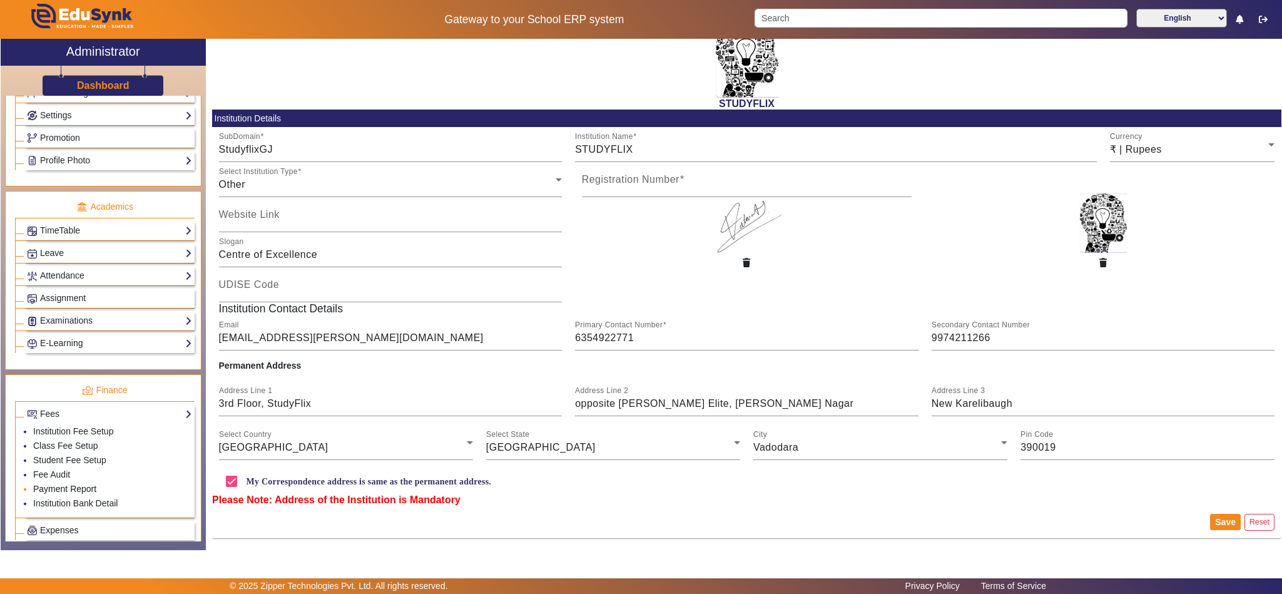
click at [64, 494] on link "Payment Report" at bounding box center [64, 489] width 63 height 10
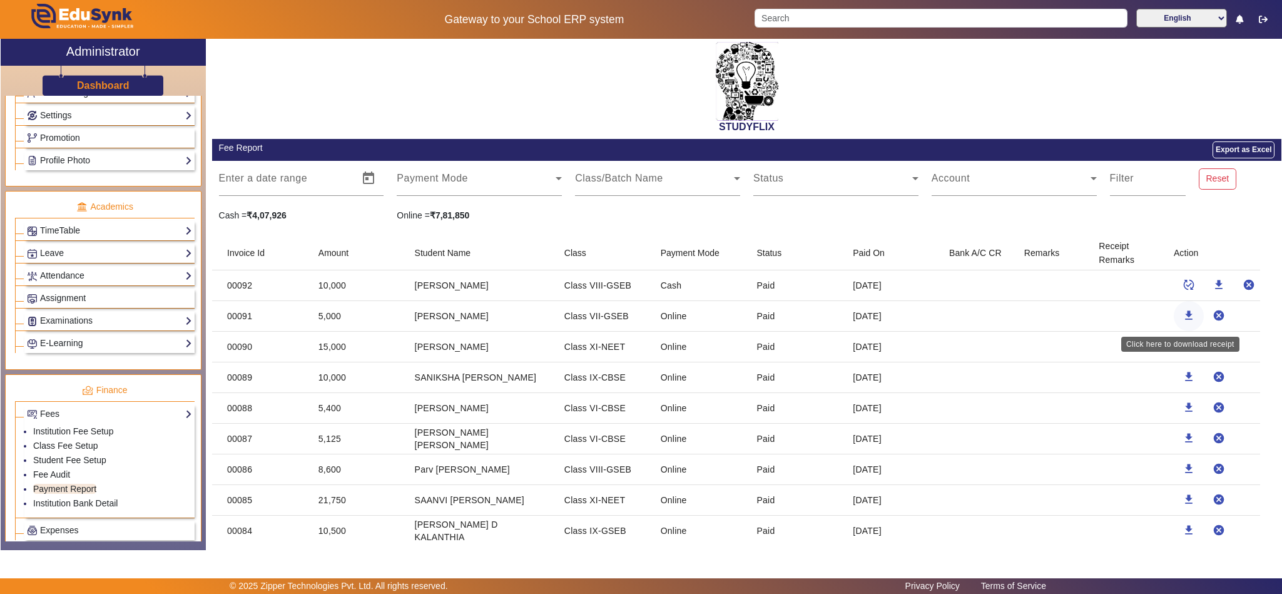
click at [1183, 316] on mat-icon "download" at bounding box center [1189, 315] width 13 height 13
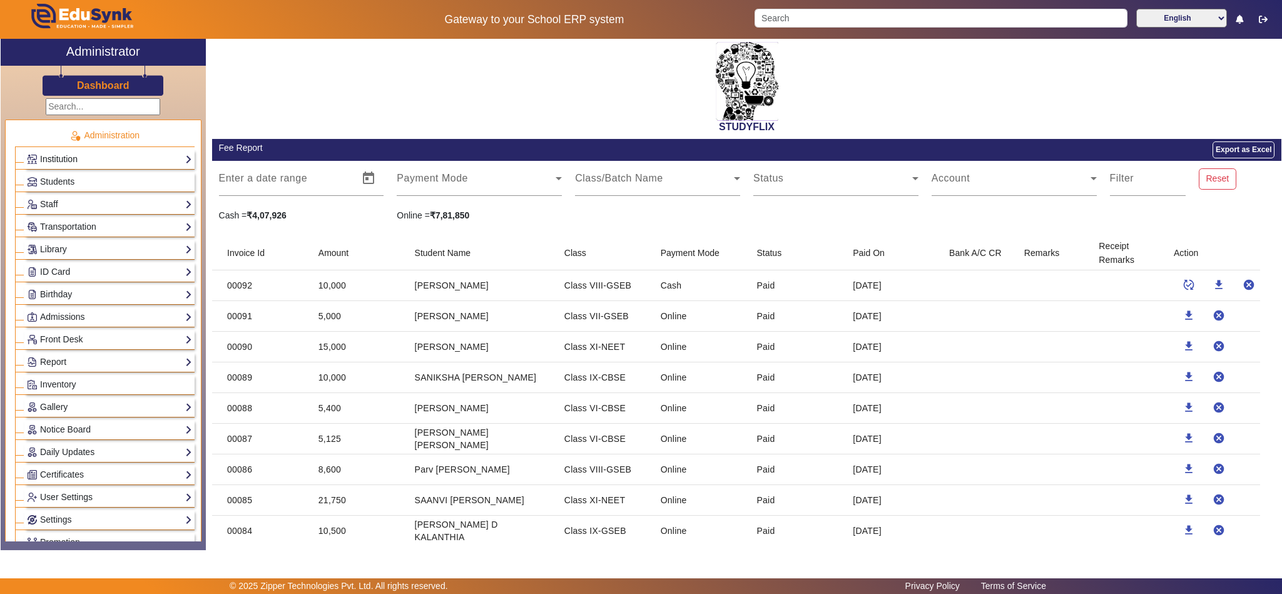
click at [70, 158] on link "Institution" at bounding box center [109, 159] width 165 height 14
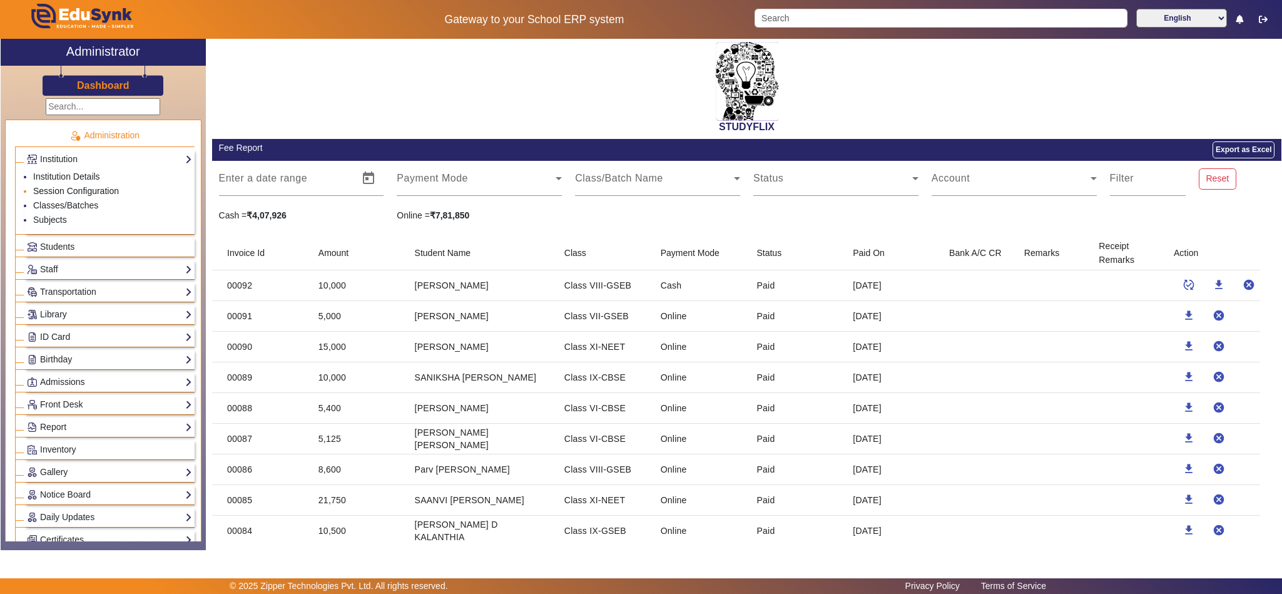
click at [68, 190] on link "Session Configuration" at bounding box center [76, 191] width 86 height 10
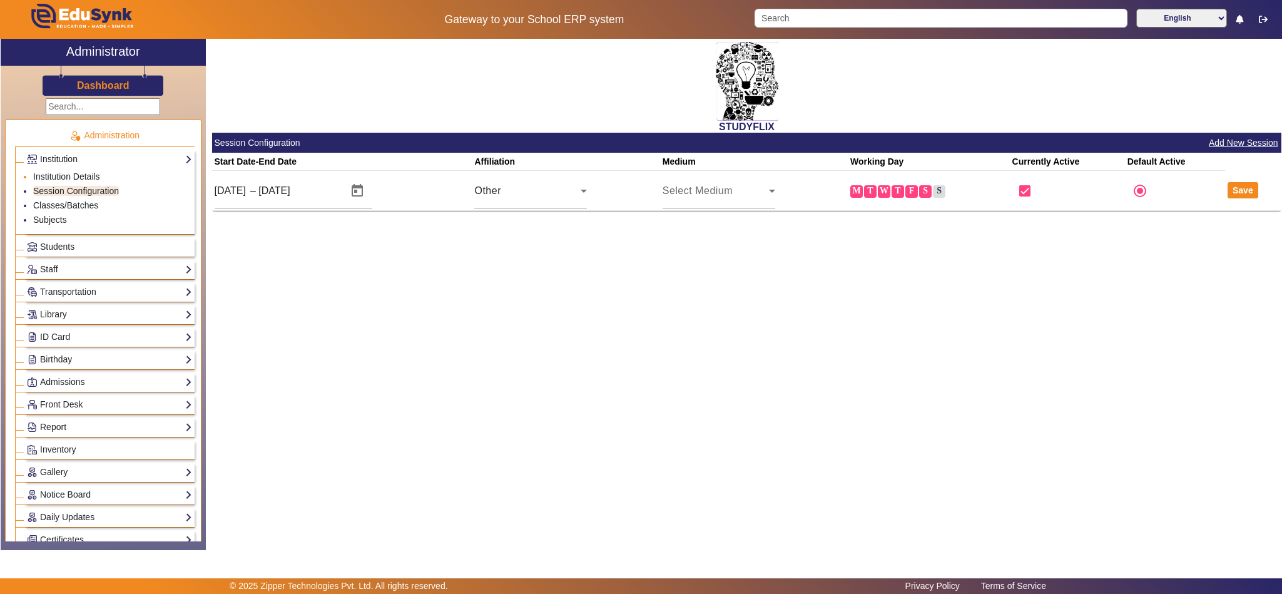
click at [91, 171] on li "Institution Details" at bounding box center [112, 177] width 159 height 14
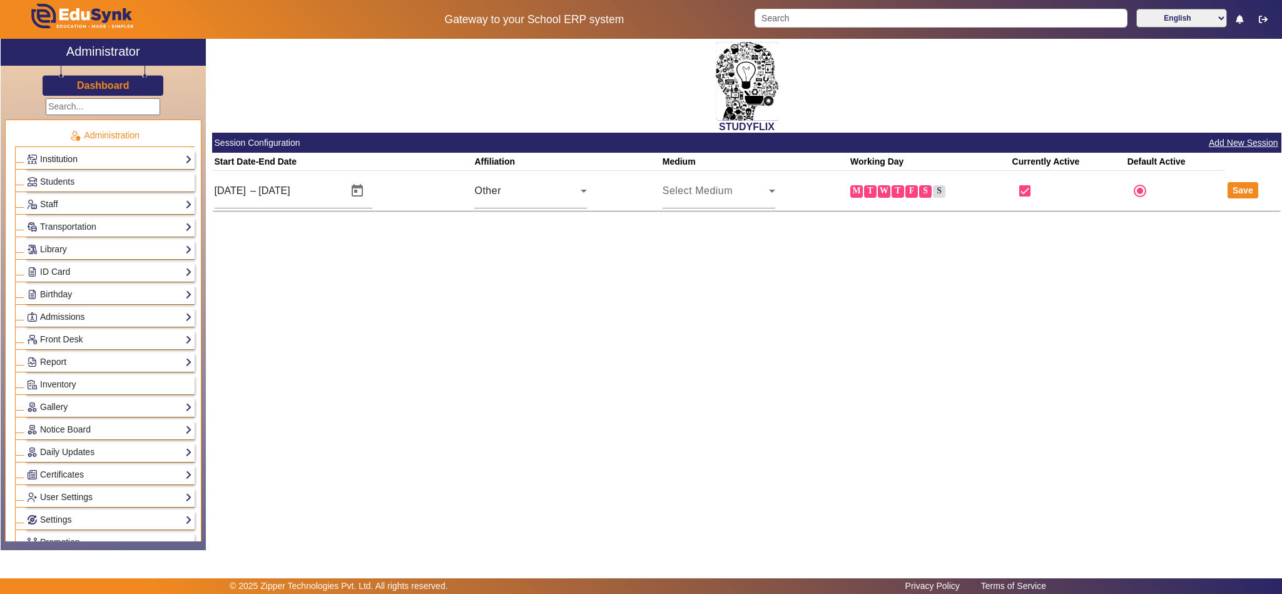
click at [83, 158] on link "Institution" at bounding box center [109, 159] width 165 height 14
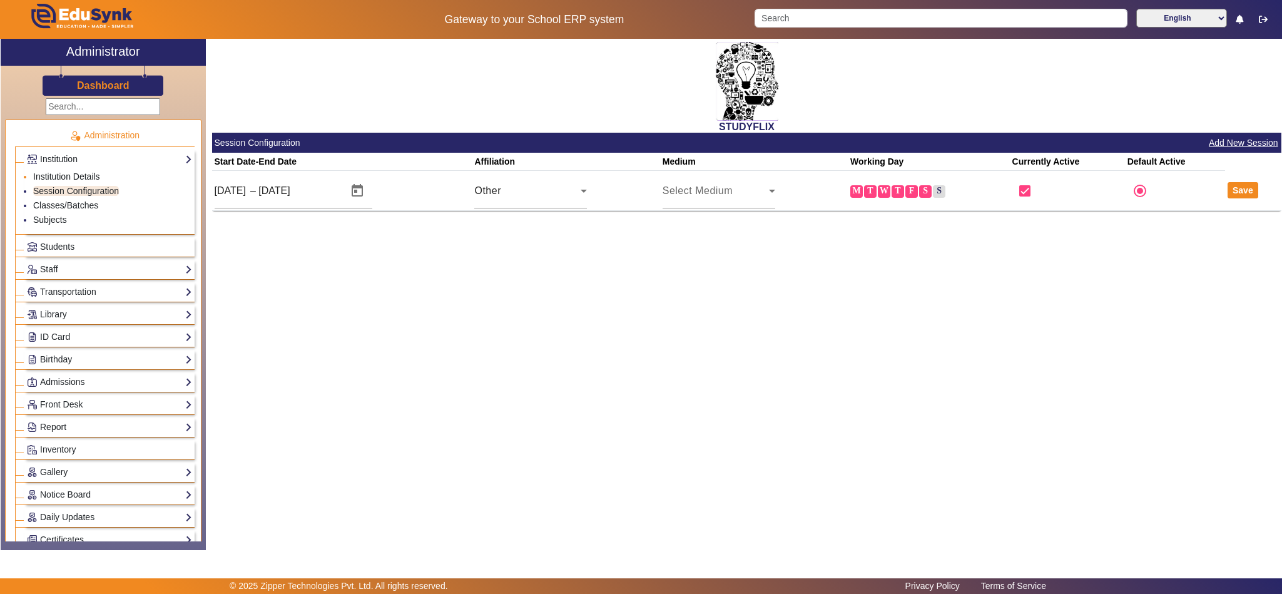
click at [73, 175] on link "Institution Details" at bounding box center [66, 176] width 67 height 10
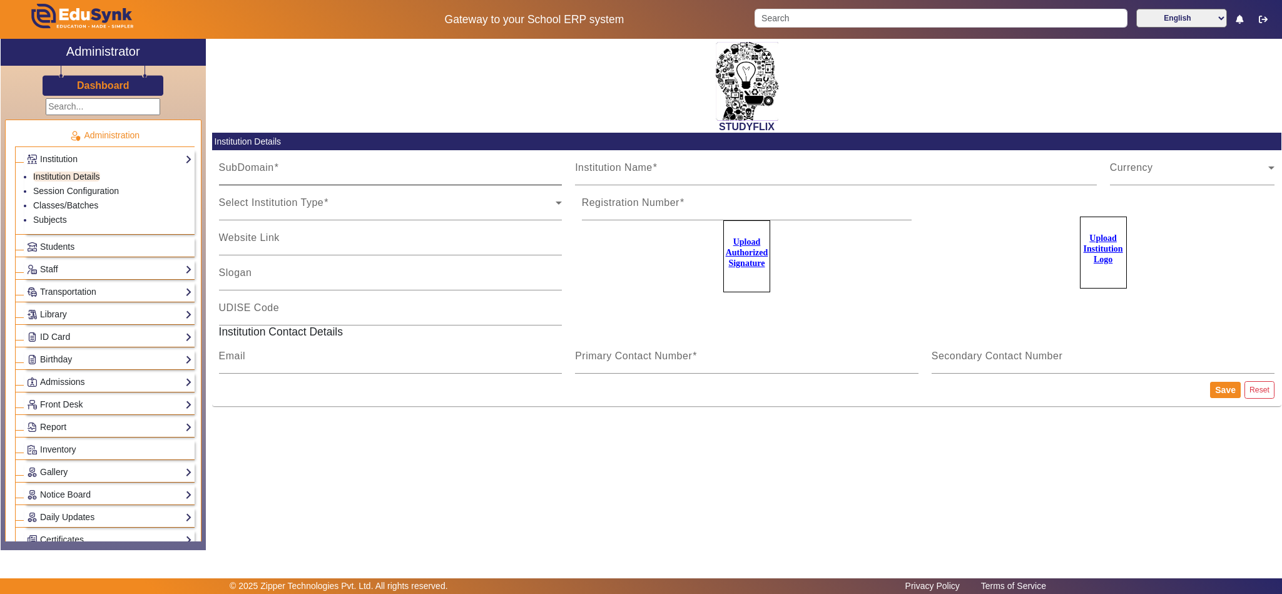
type input "StudyflixGJ"
type input "STUDYFLIX"
type input "Centre of Excellence"
type input "ashutosh.l.kataria@gmail.com"
type input "6354922771"
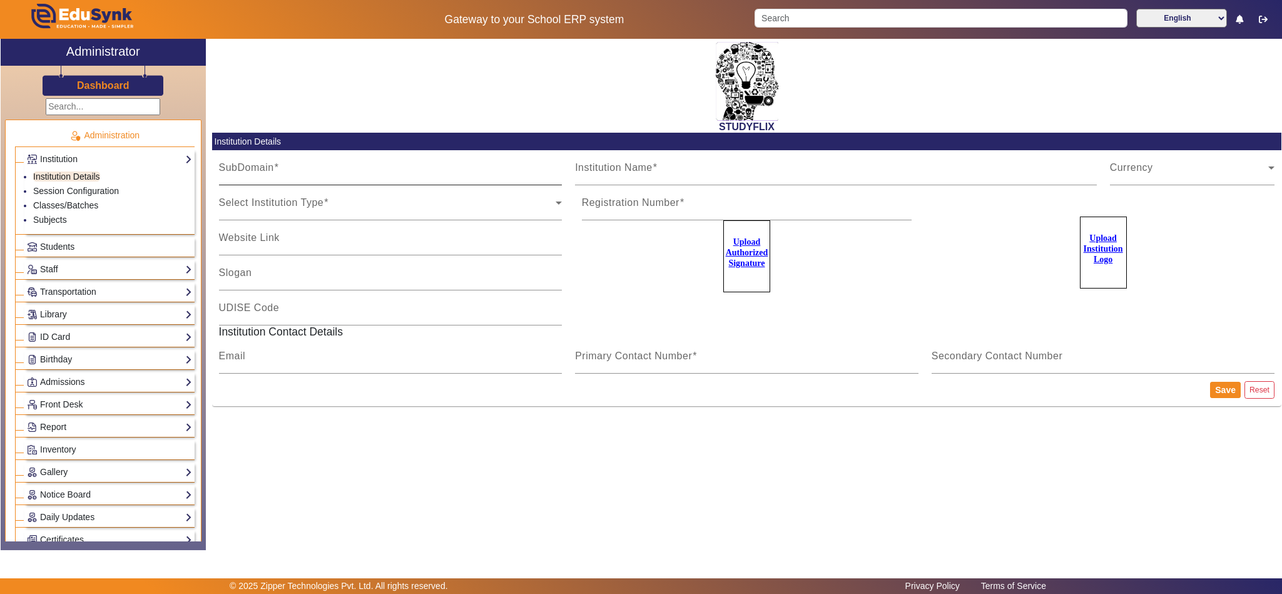
type input "9974211266"
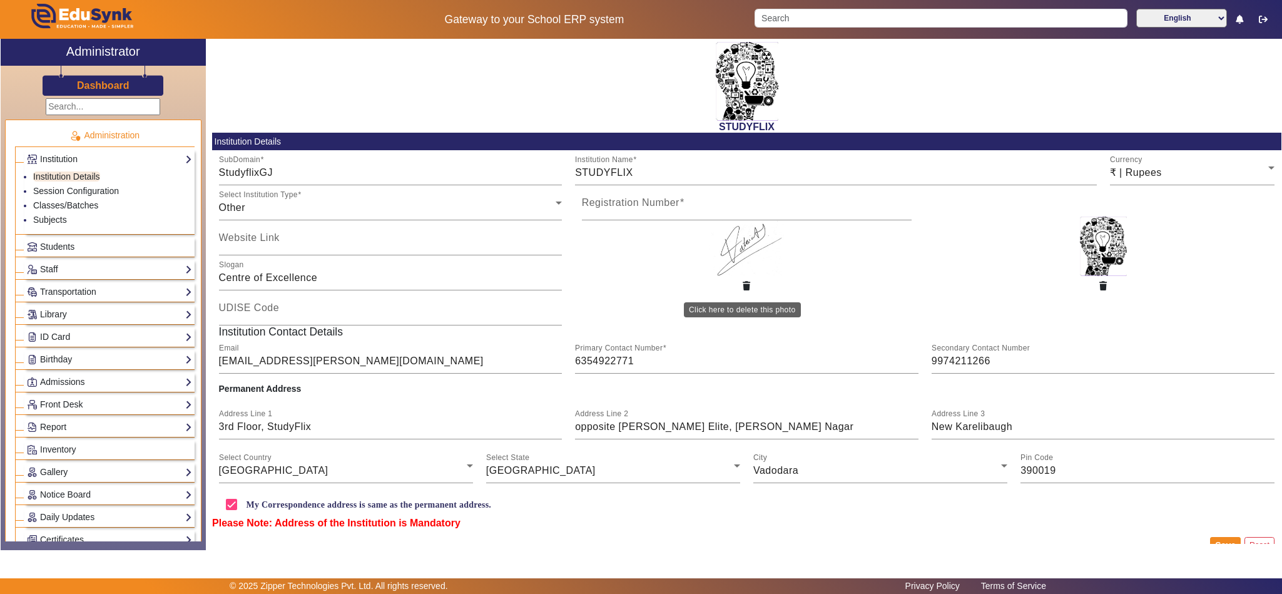
click at [743, 285] on icon "button" at bounding box center [747, 286] width 8 height 9
click at [745, 241] on u "Upload Authorized Signature" at bounding box center [747, 252] width 43 height 31
click at [0, 0] on input "Upload Authorized Signature" at bounding box center [0, 0] width 0 height 0
click at [1222, 537] on button "Save" at bounding box center [1225, 545] width 31 height 16
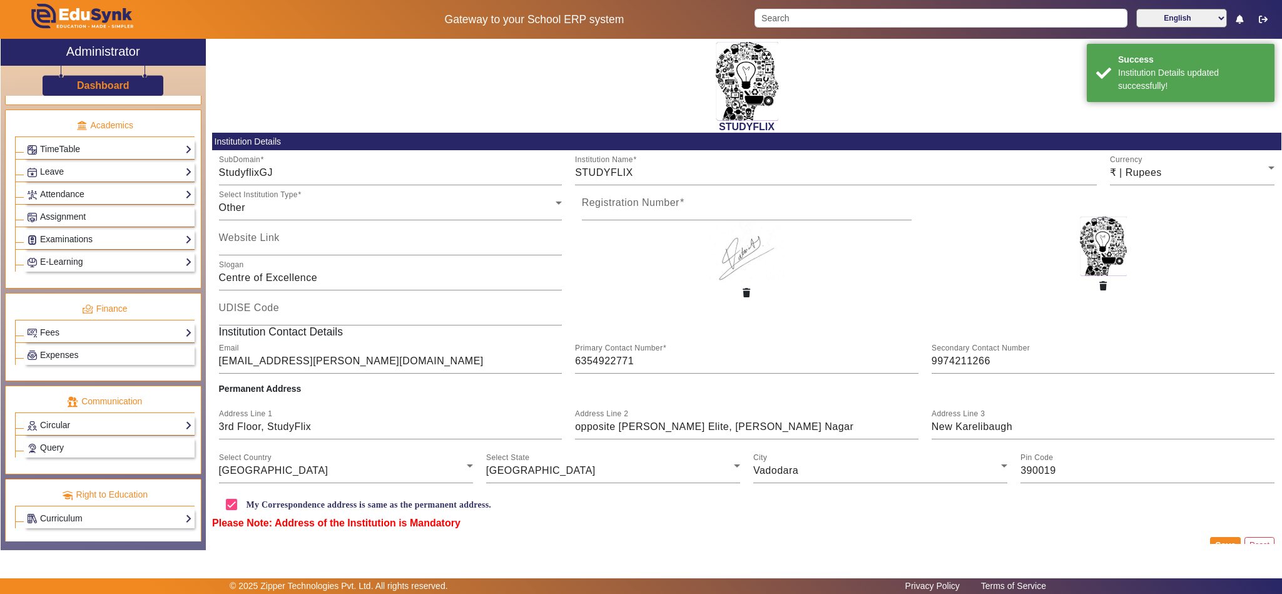
scroll to position [582, 0]
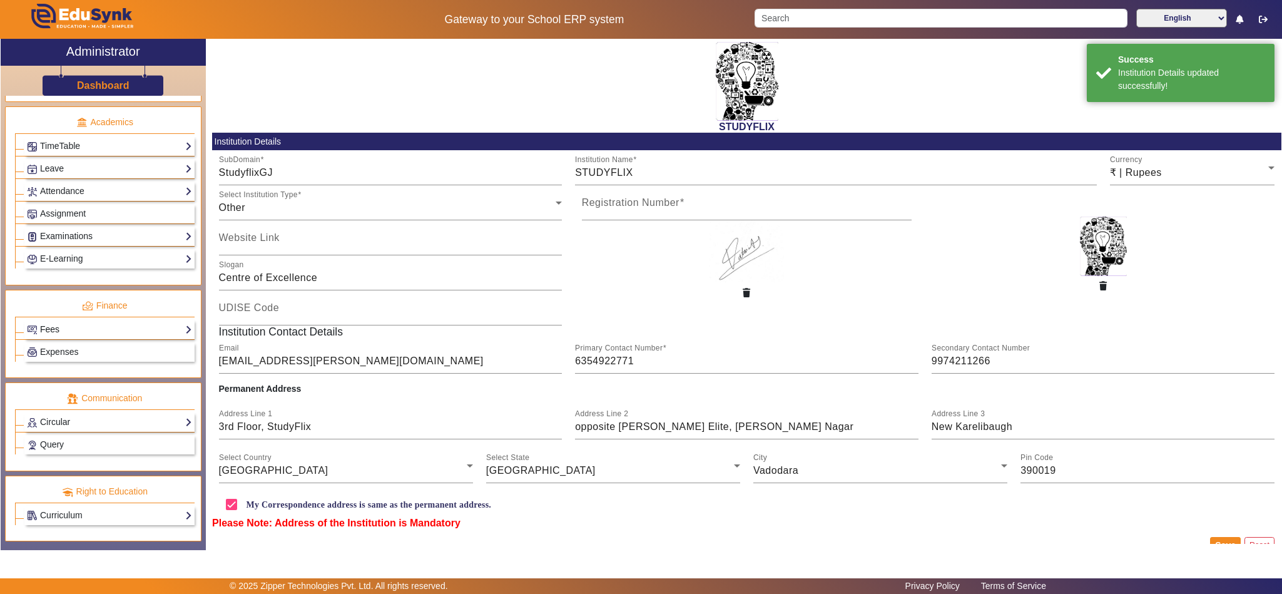
click at [81, 322] on link "Fees" at bounding box center [109, 329] width 165 height 14
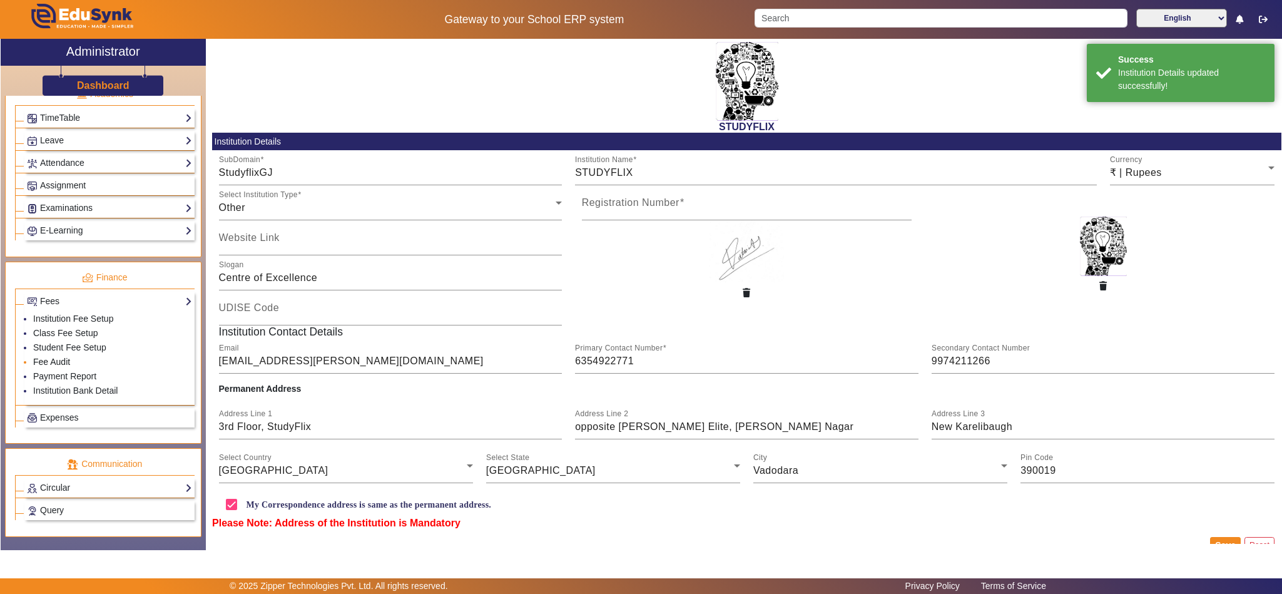
click at [43, 367] on link "Fee Audit" at bounding box center [51, 362] width 37 height 10
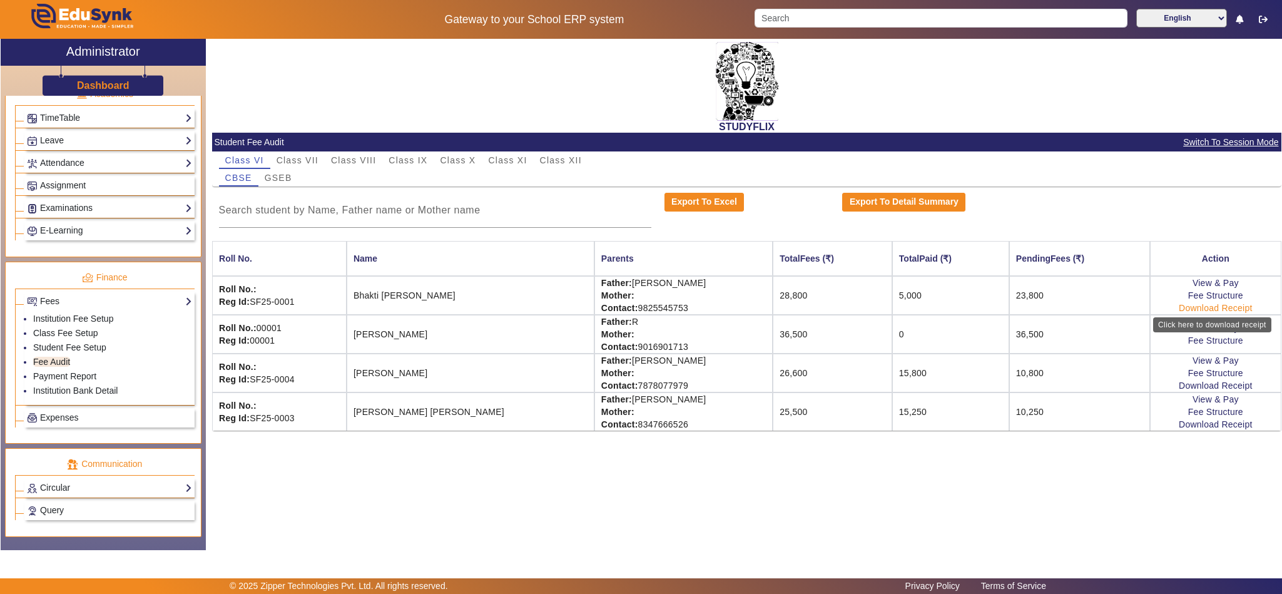
click at [1211, 309] on link "Download Receipt" at bounding box center [1216, 308] width 74 height 10
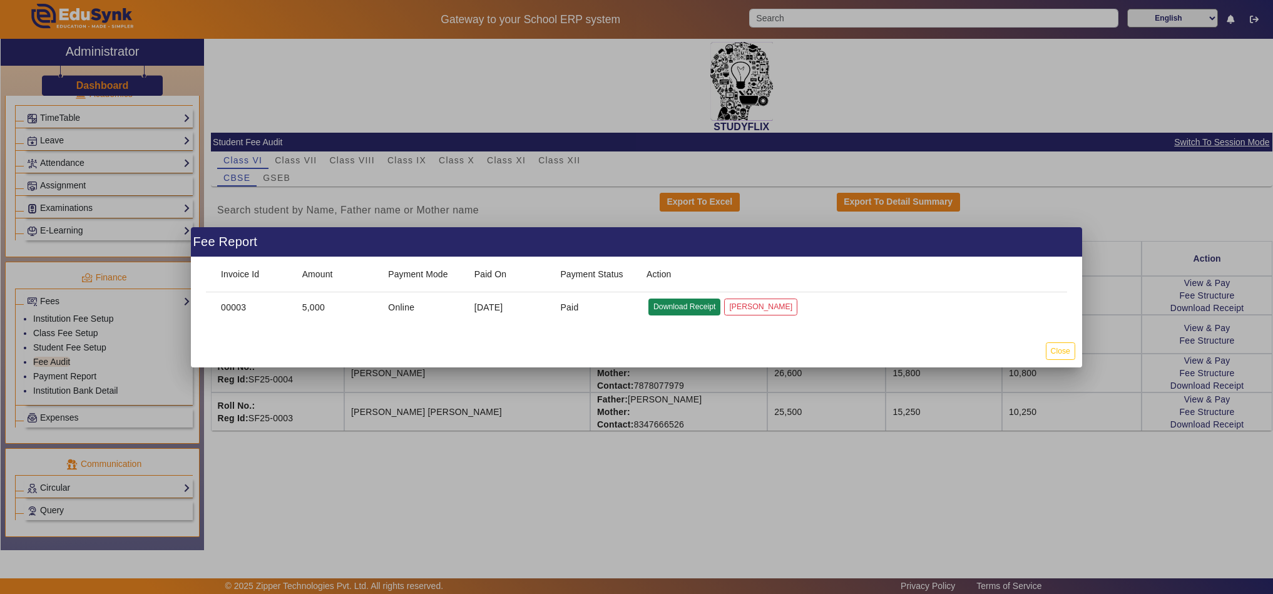
click at [671, 307] on button "Download Receipt" at bounding box center [684, 307] width 72 height 17
click at [1068, 352] on button "Close" at bounding box center [1060, 350] width 29 height 17
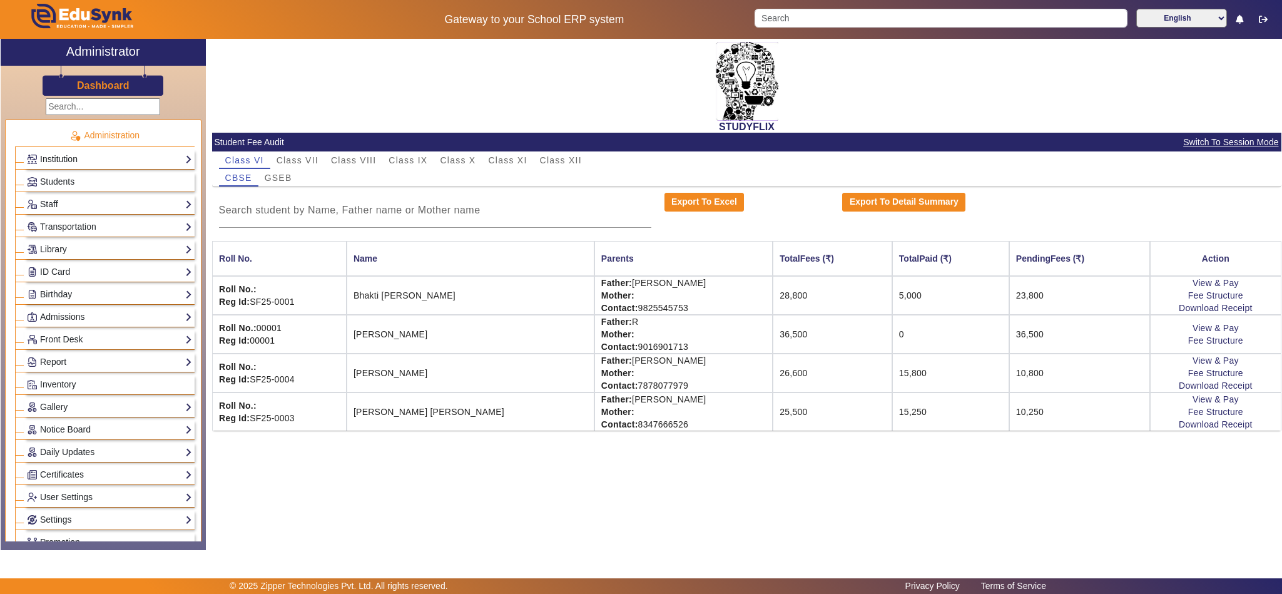
click at [71, 156] on link "Institution" at bounding box center [109, 159] width 165 height 14
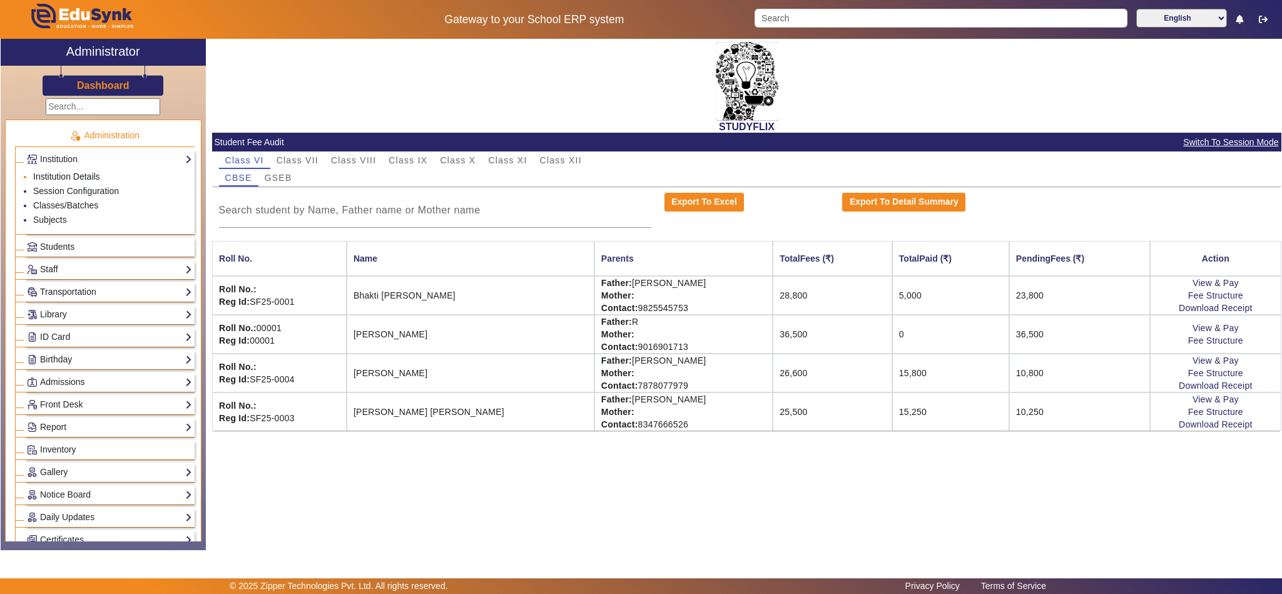
click at [77, 173] on link "Institution Details" at bounding box center [66, 176] width 67 height 10
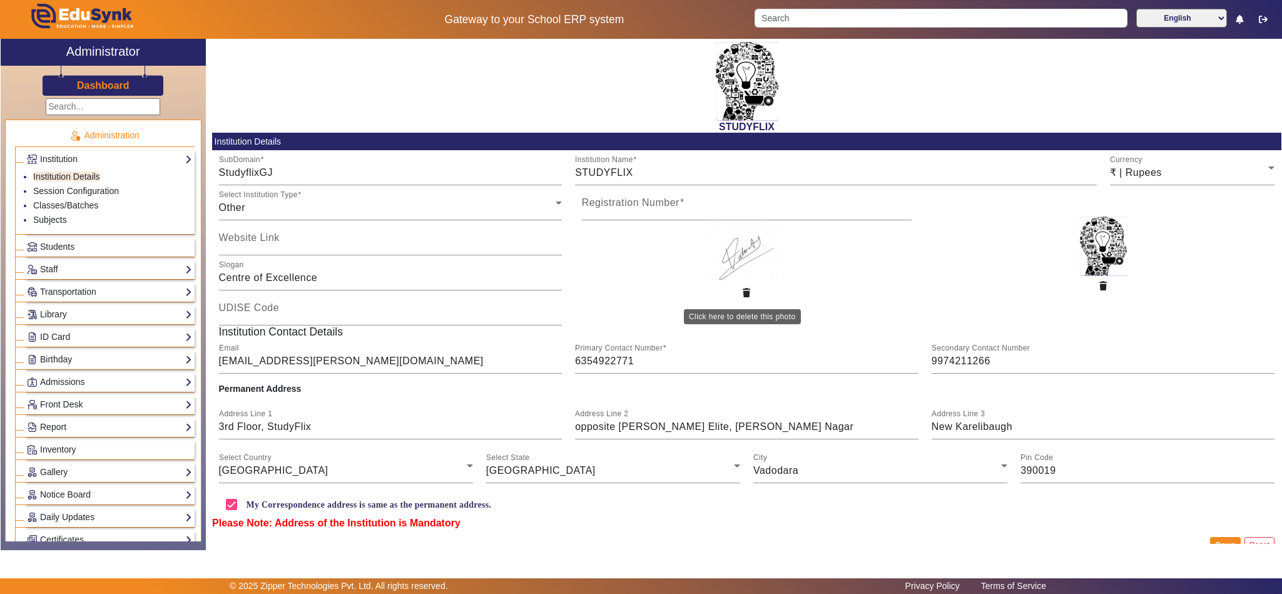
click at [743, 292] on icon "button" at bounding box center [747, 293] width 8 height 9
click at [737, 261] on u "Upload Authorized Signature" at bounding box center [747, 252] width 43 height 31
click at [0, 0] on input "Upload Authorized Signature" at bounding box center [0, 0] width 0 height 0
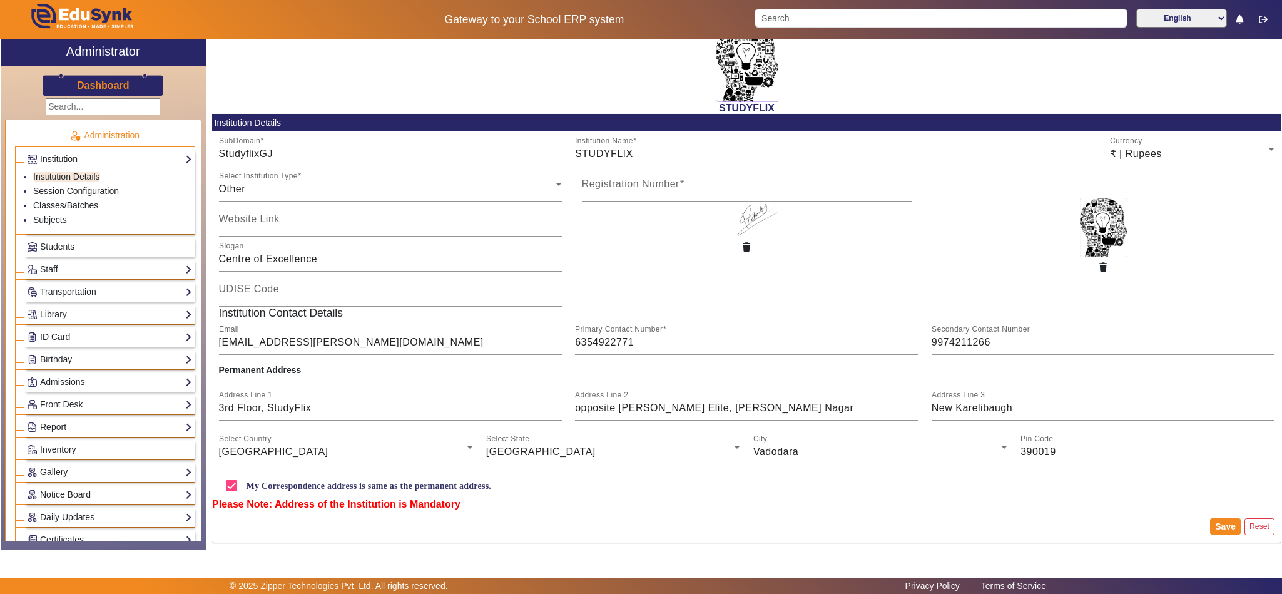
scroll to position [23, 0]
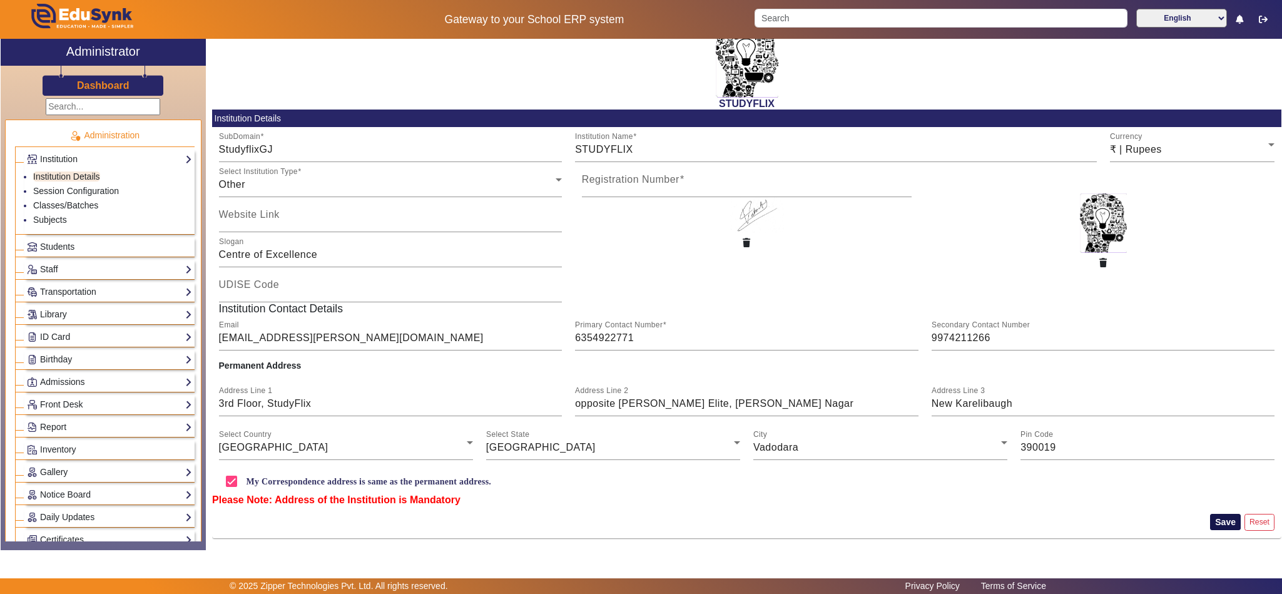
click at [1215, 523] on button "Save" at bounding box center [1225, 522] width 31 height 16
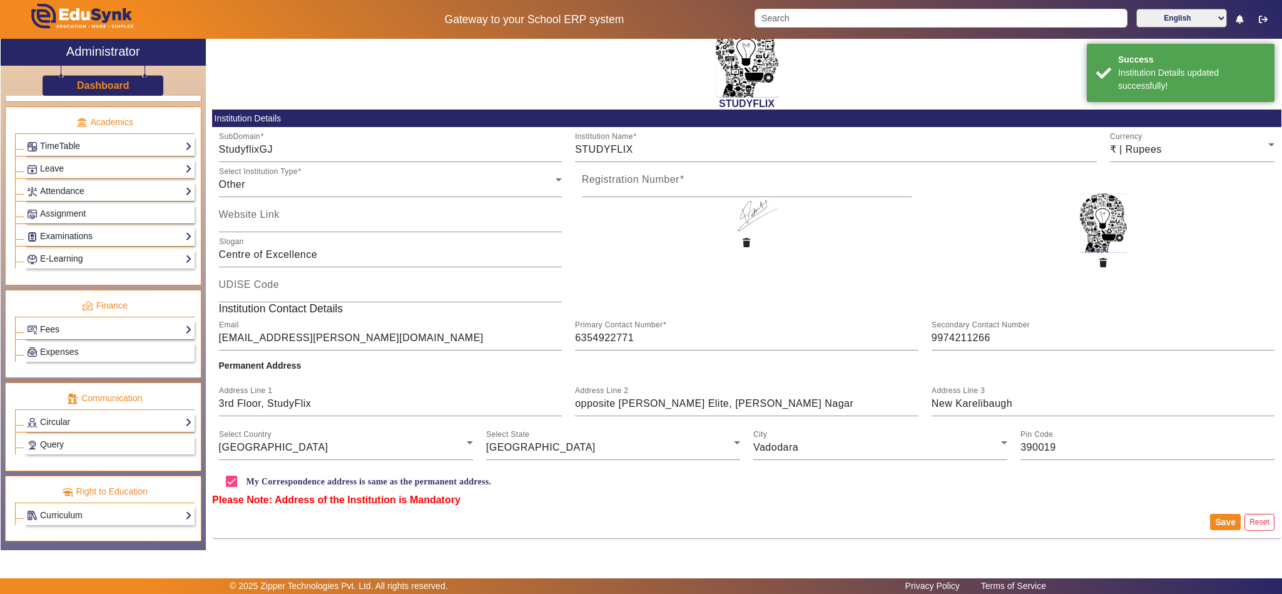
click at [69, 327] on link "Fees" at bounding box center [109, 329] width 165 height 14
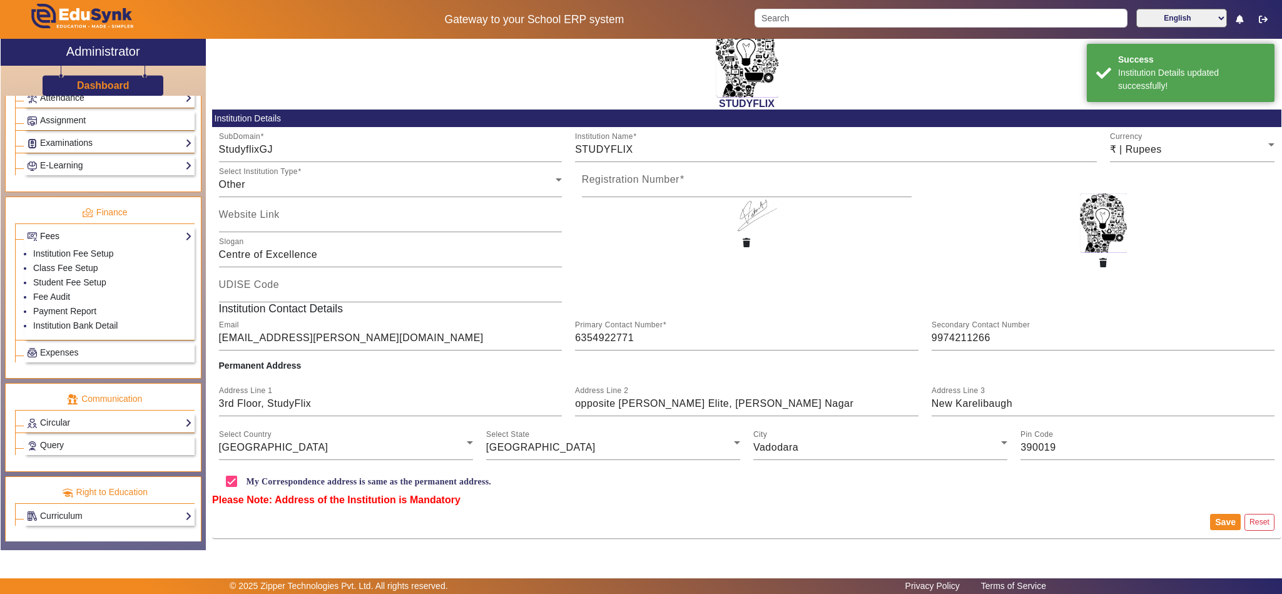
scroll to position [517, 0]
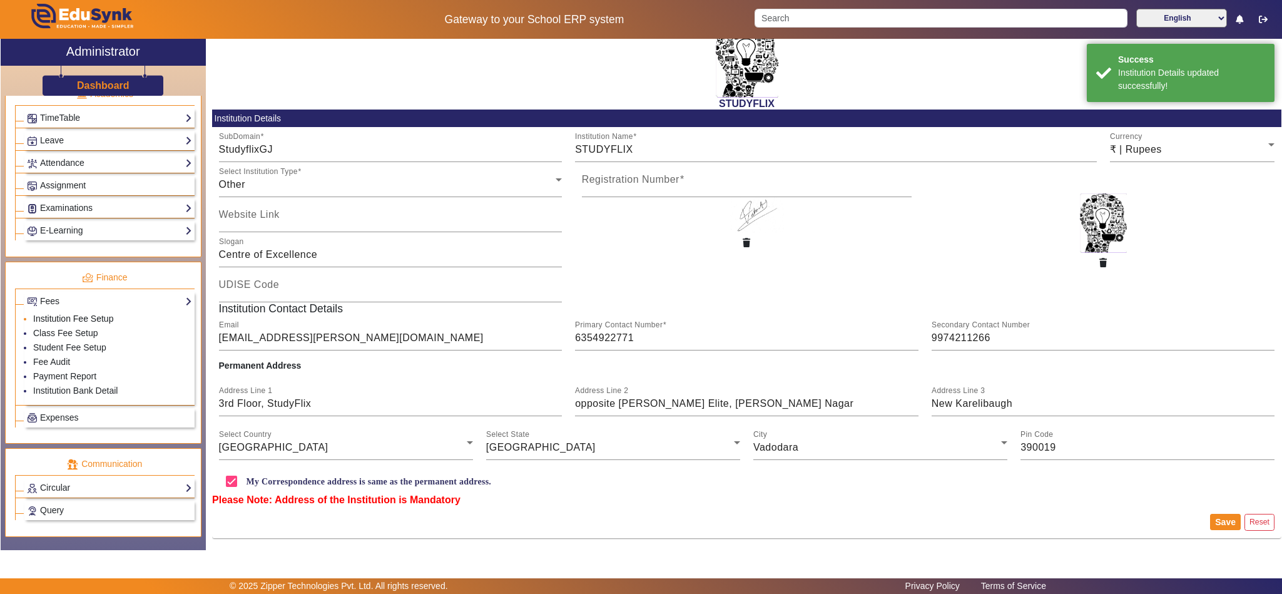
click at [51, 324] on link "Institution Fee Setup" at bounding box center [73, 319] width 80 height 10
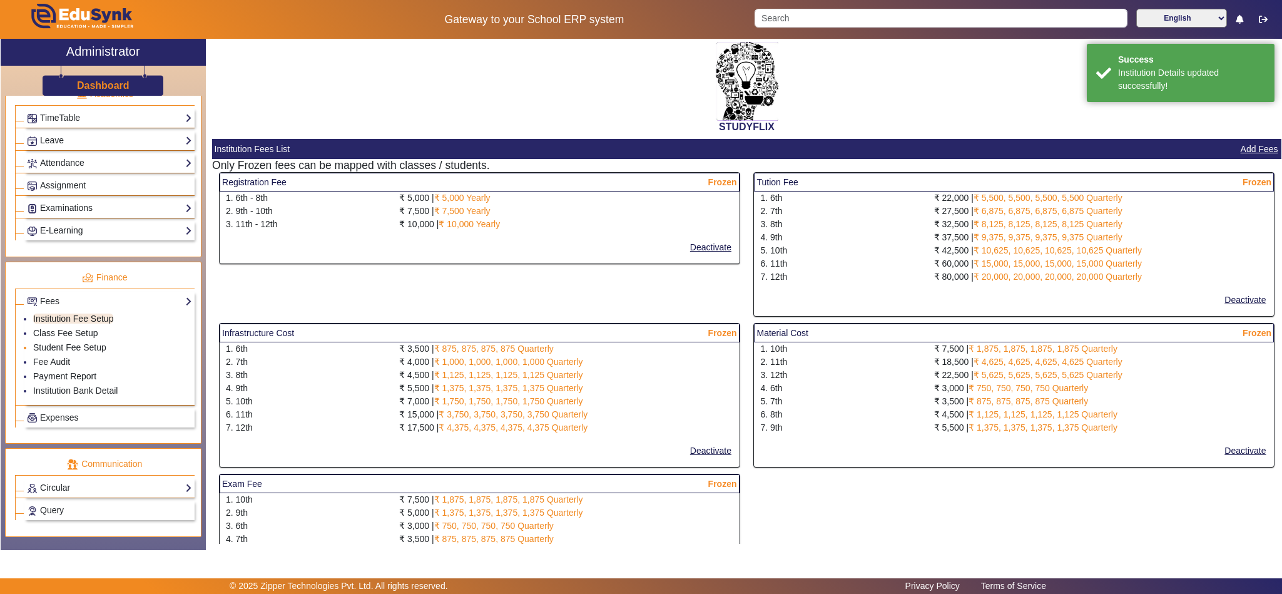
select select "10"
click at [58, 367] on link "Fee Audit" at bounding box center [51, 362] width 37 height 10
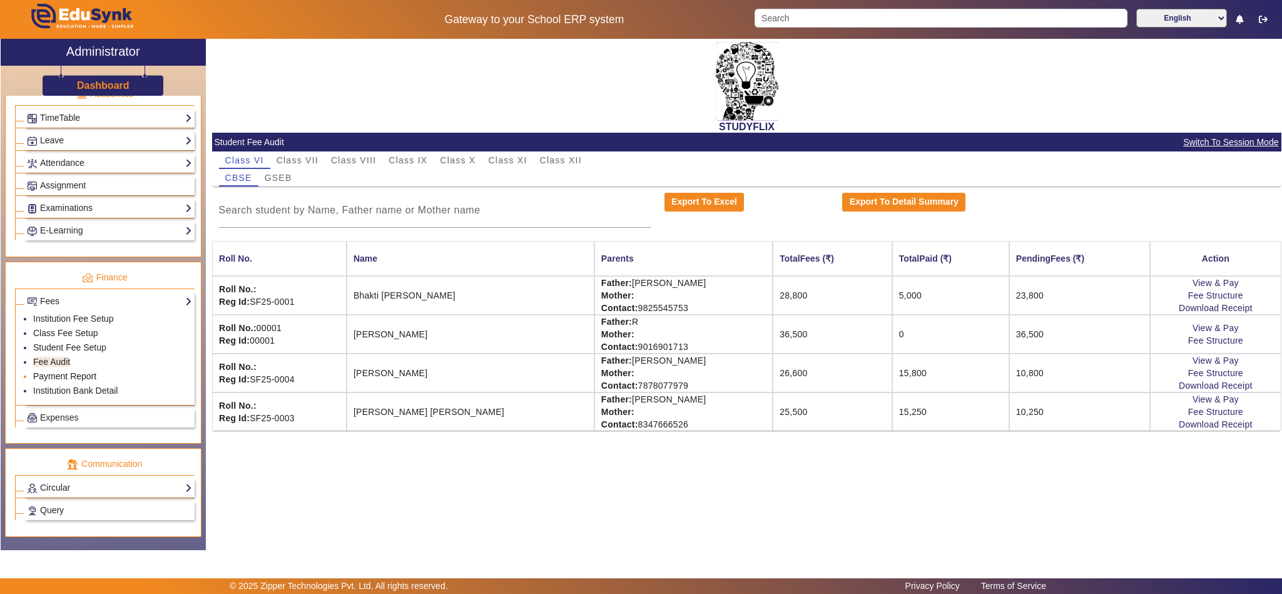
click at [58, 381] on link "Payment Report" at bounding box center [64, 376] width 63 height 10
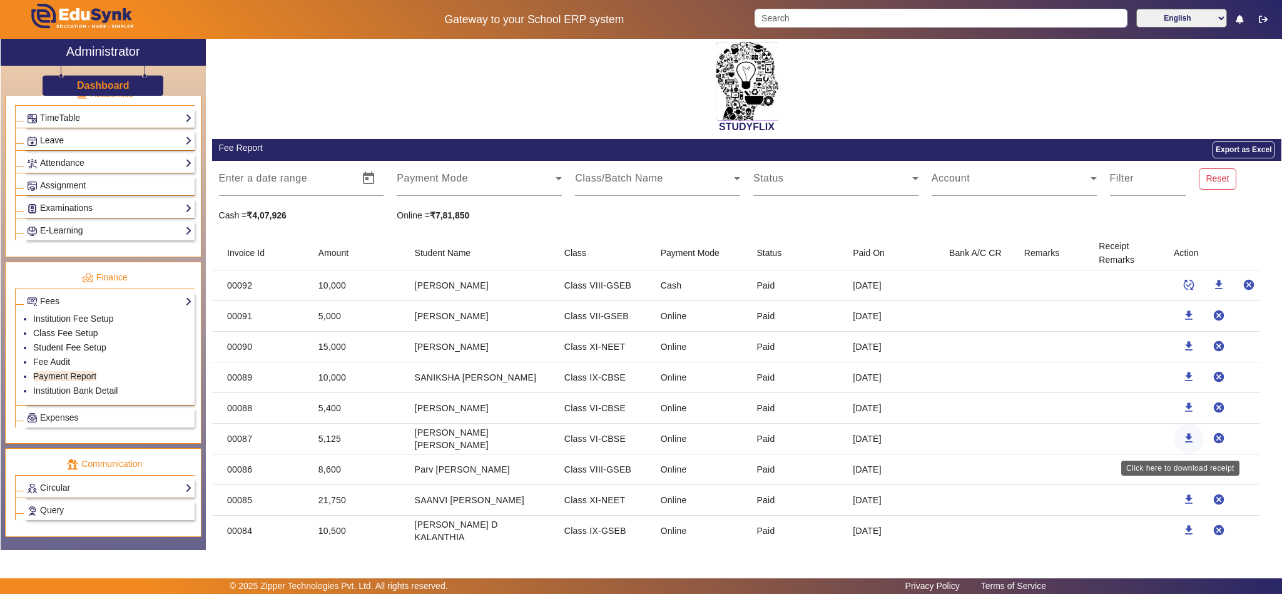
click at [1183, 440] on mat-icon "download" at bounding box center [1189, 438] width 13 height 13
click at [98, 396] on link "Institution Bank Detail" at bounding box center [75, 391] width 84 height 10
